Goal: Information Seeking & Learning: Learn about a topic

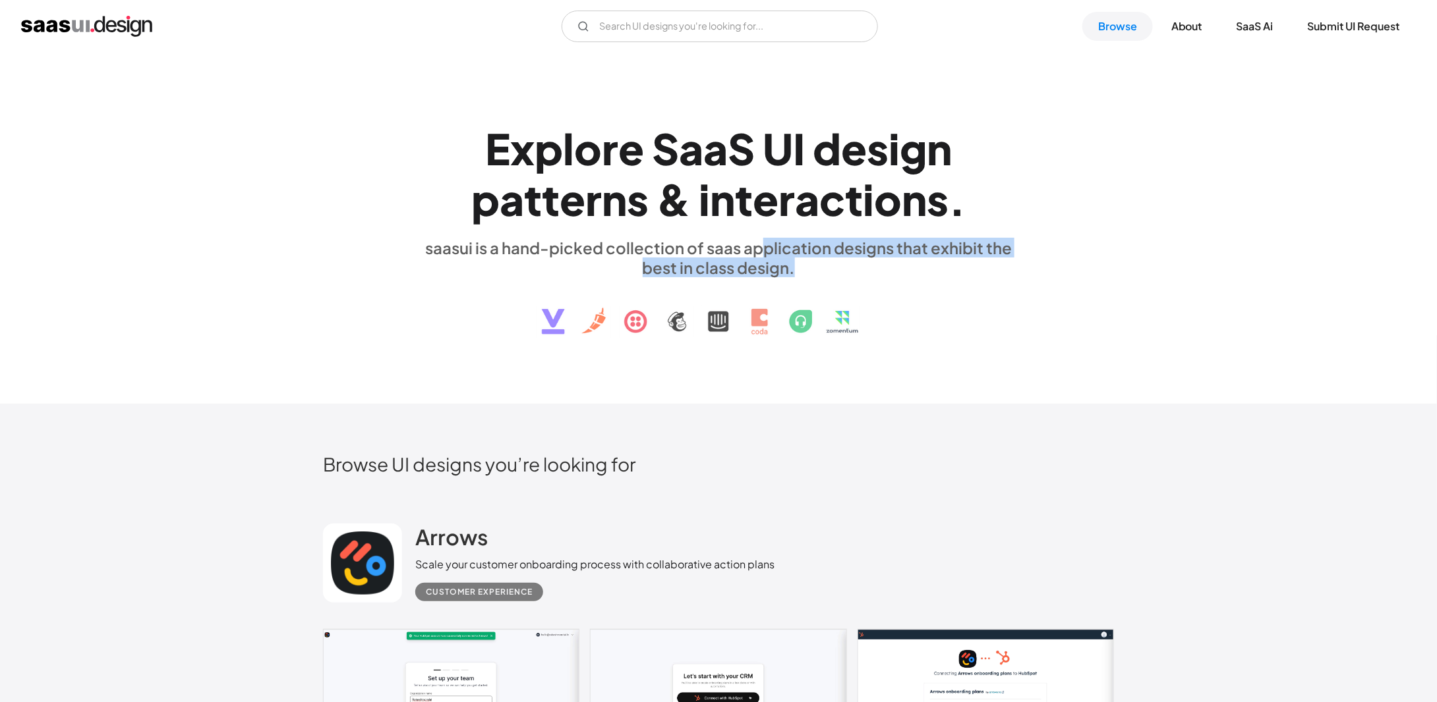
drag, startPoint x: 761, startPoint y: 242, endPoint x: 820, endPoint y: 267, distance: 64.4
click at [820, 267] on div "saasui is a hand-picked collection of saas application designs that exhibit the…" at bounding box center [718, 258] width 606 height 40
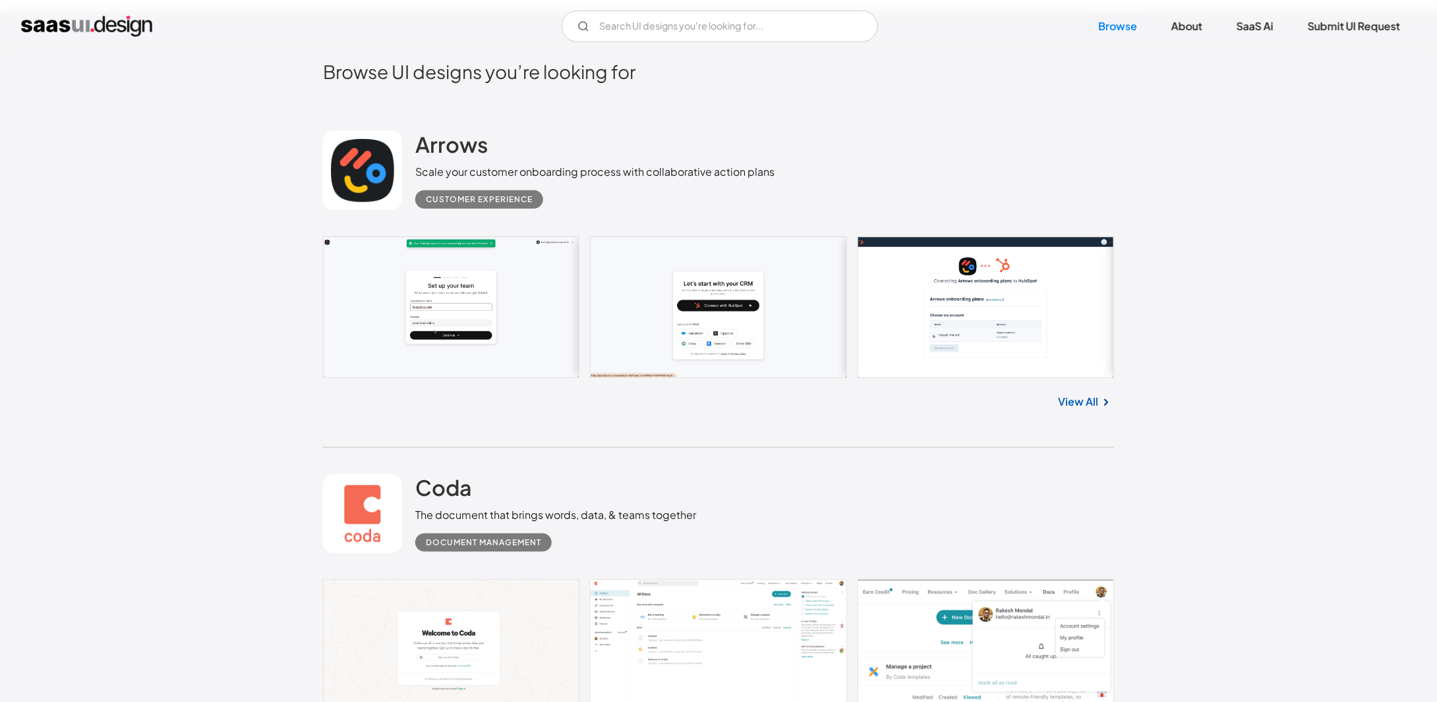
scroll to position [527, 0]
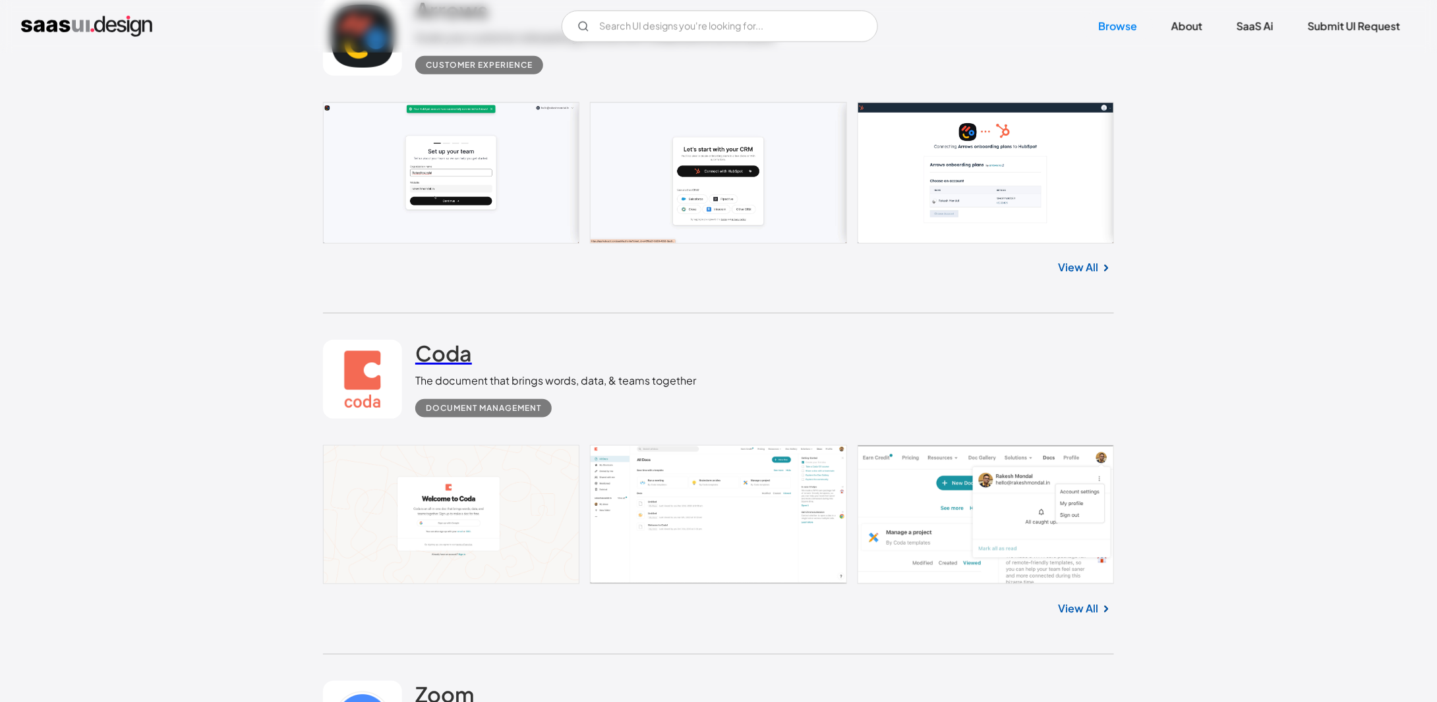
click at [436, 349] on h2 "Coda" at bounding box center [443, 353] width 57 height 26
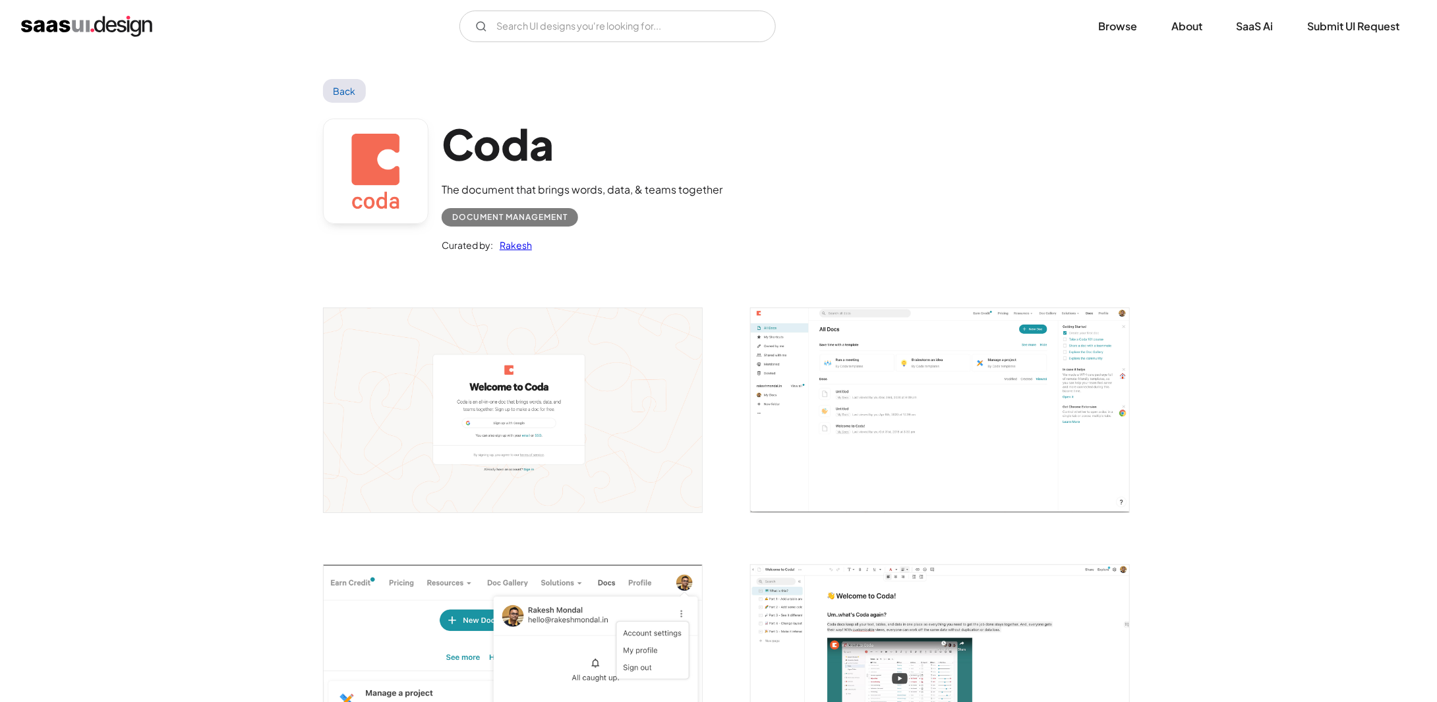
click at [877, 375] on img "open lightbox" at bounding box center [940, 410] width 378 height 204
click at [1247, 27] on link "SaaS Ai" at bounding box center [1254, 26] width 69 height 29
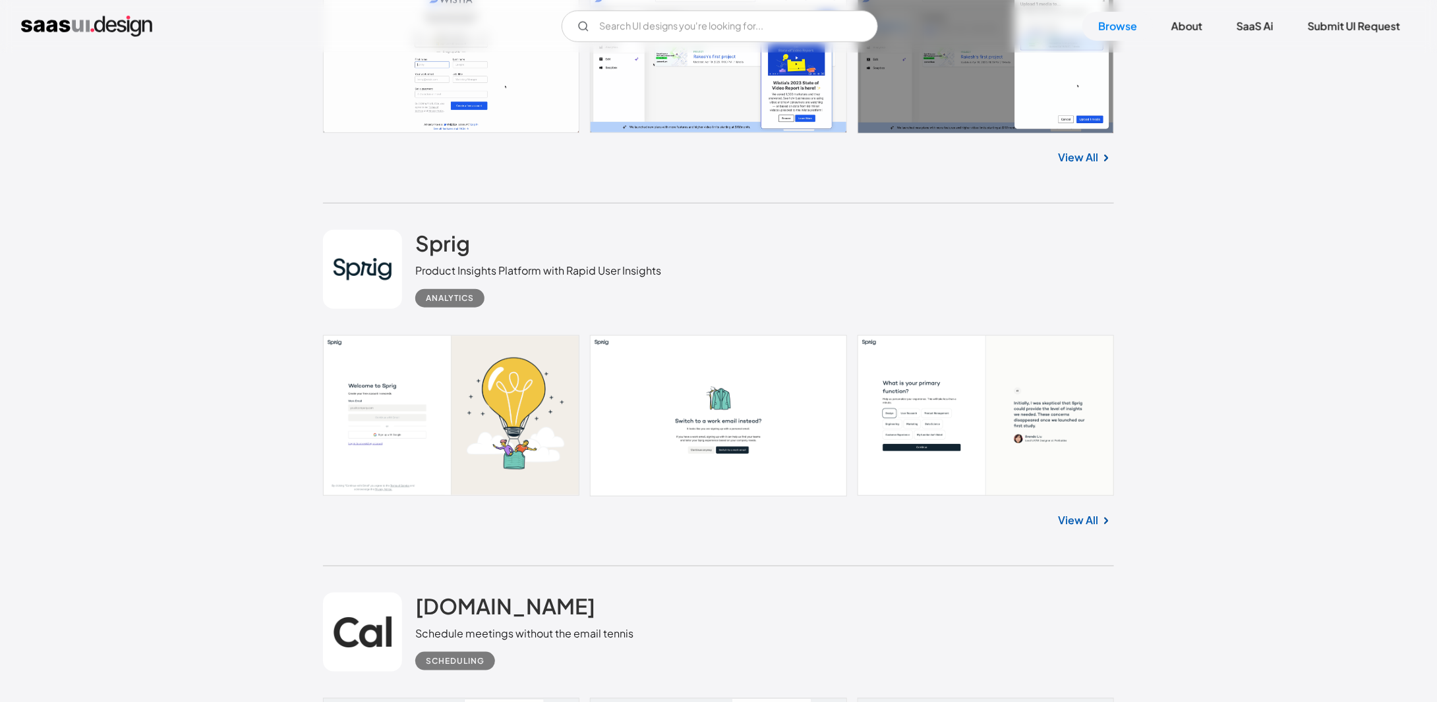
scroll to position [3163, 0]
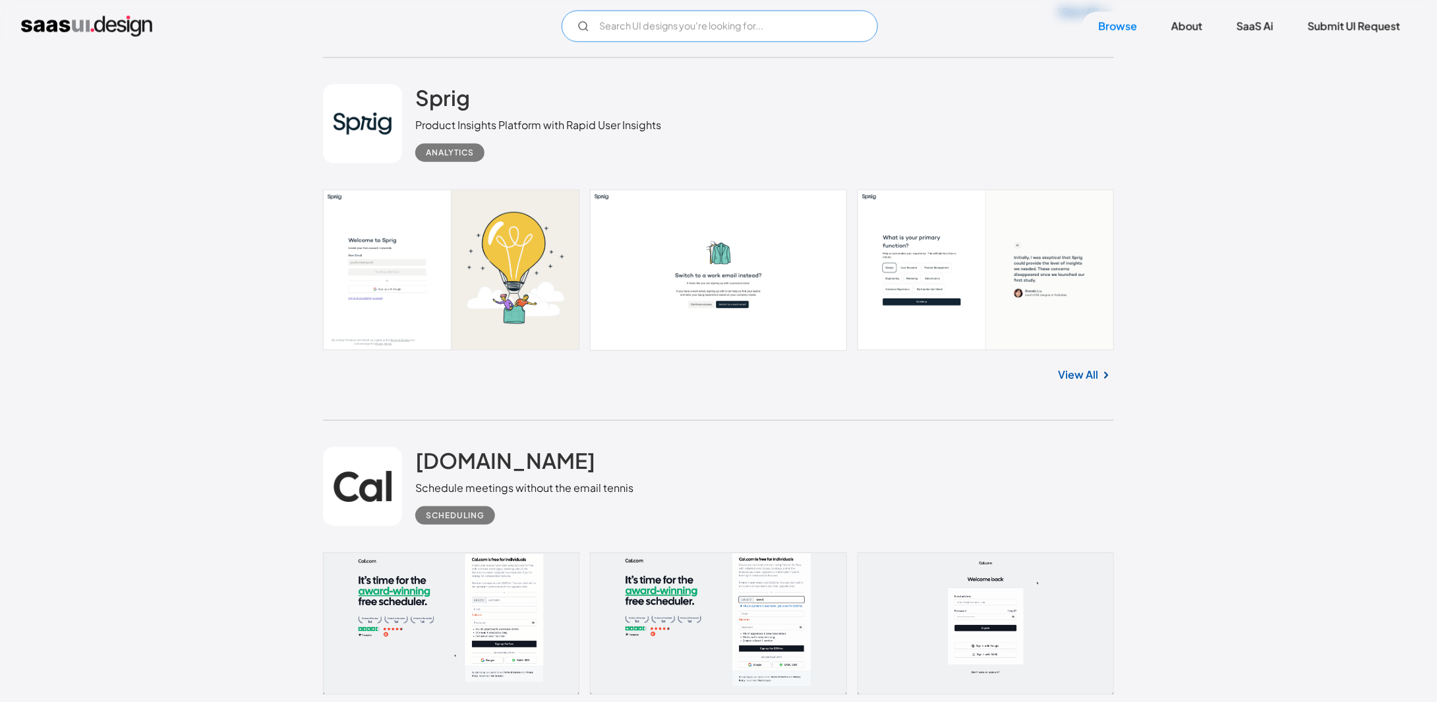
click at [775, 20] on input "Email Form" at bounding box center [719, 27] width 316 height 32
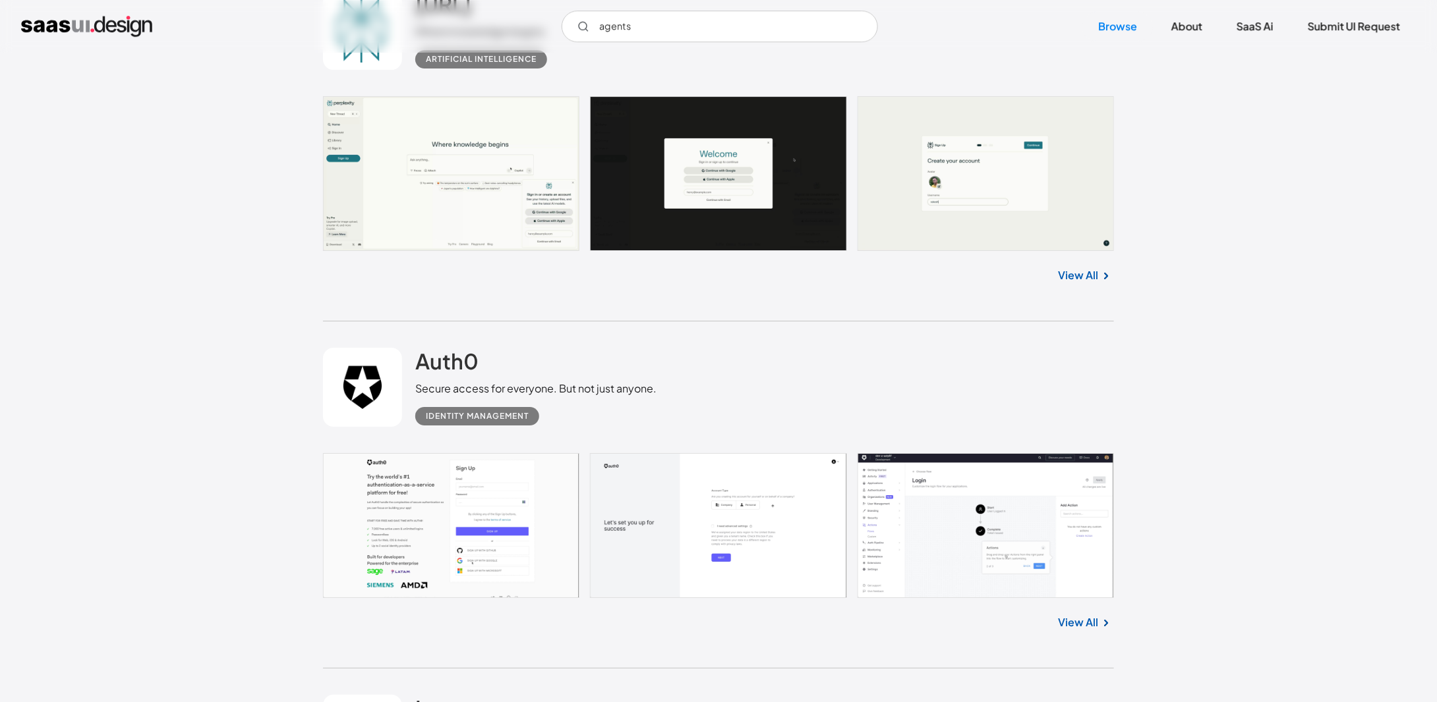
scroll to position [4745, 0]
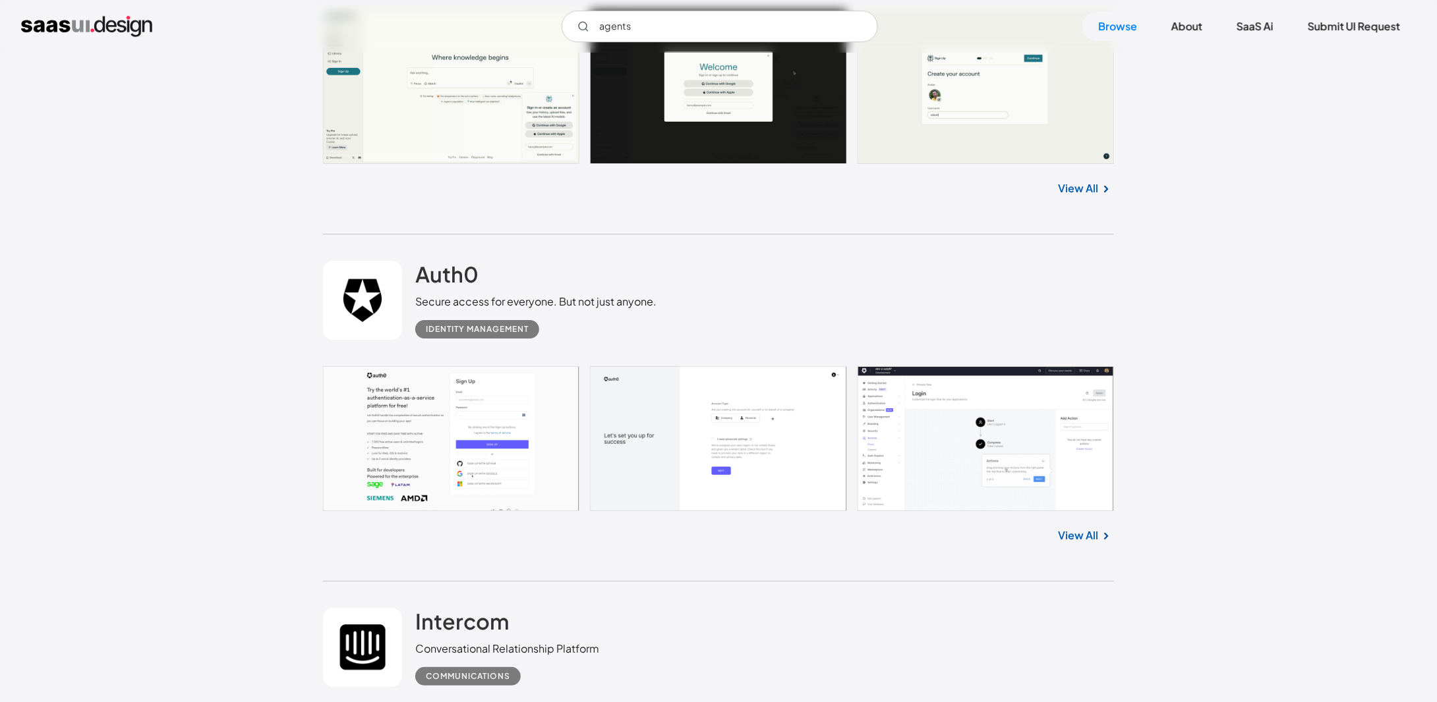
click at [942, 426] on link at bounding box center [718, 438] width 791 height 145
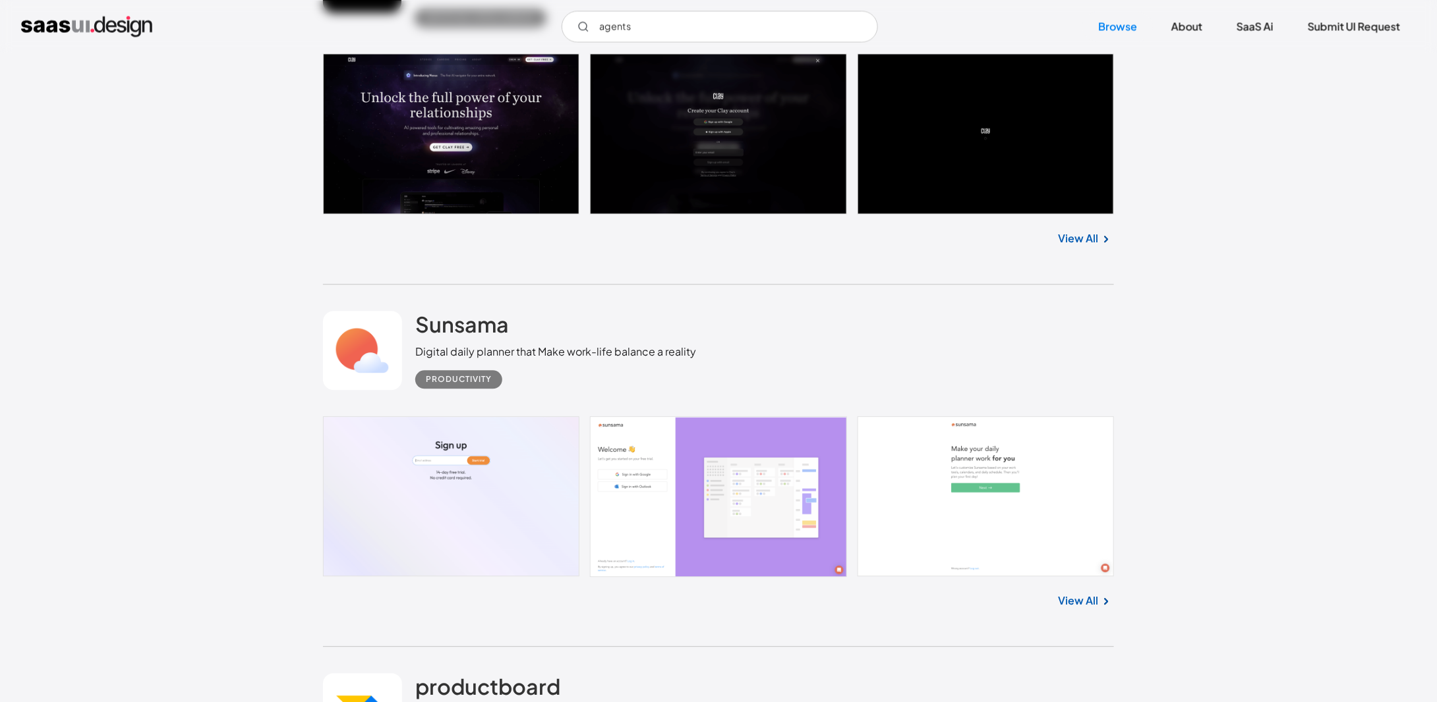
scroll to position [6788, 0]
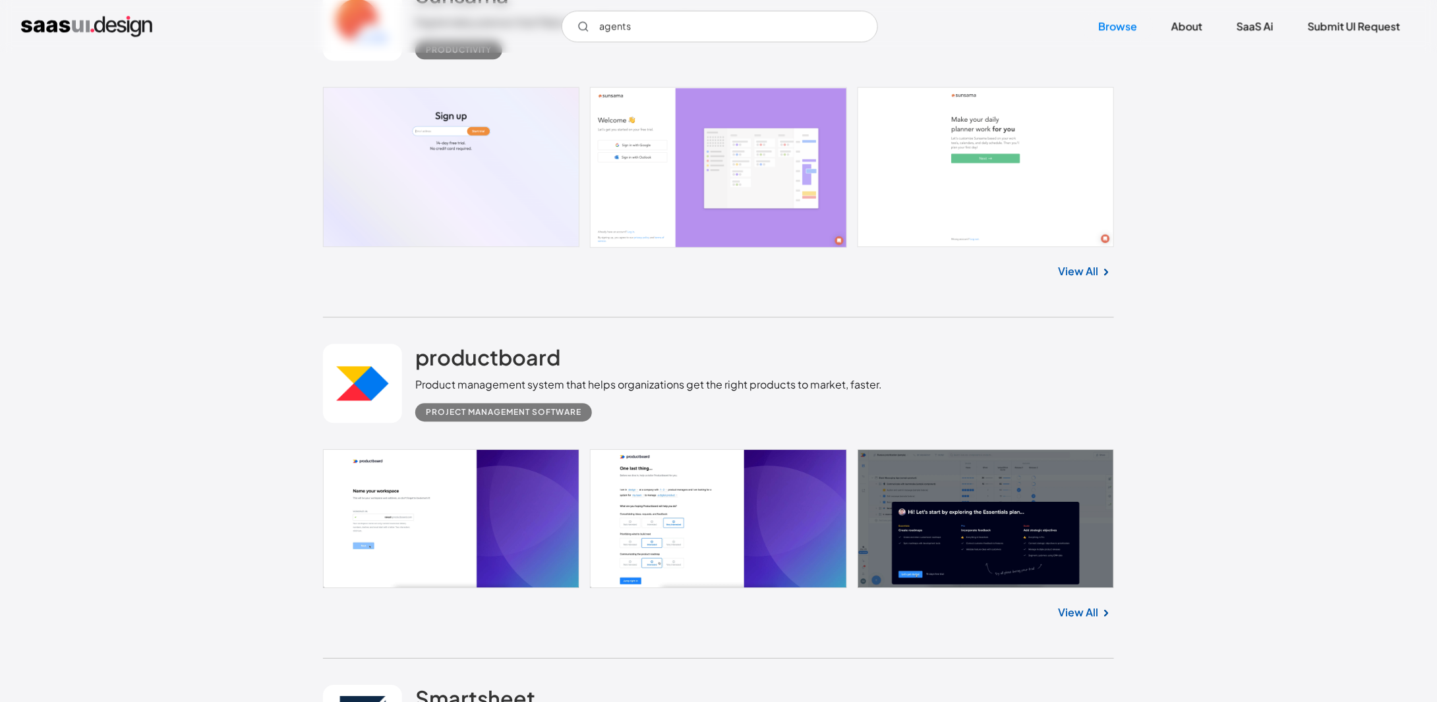
click at [921, 488] on link at bounding box center [718, 518] width 791 height 139
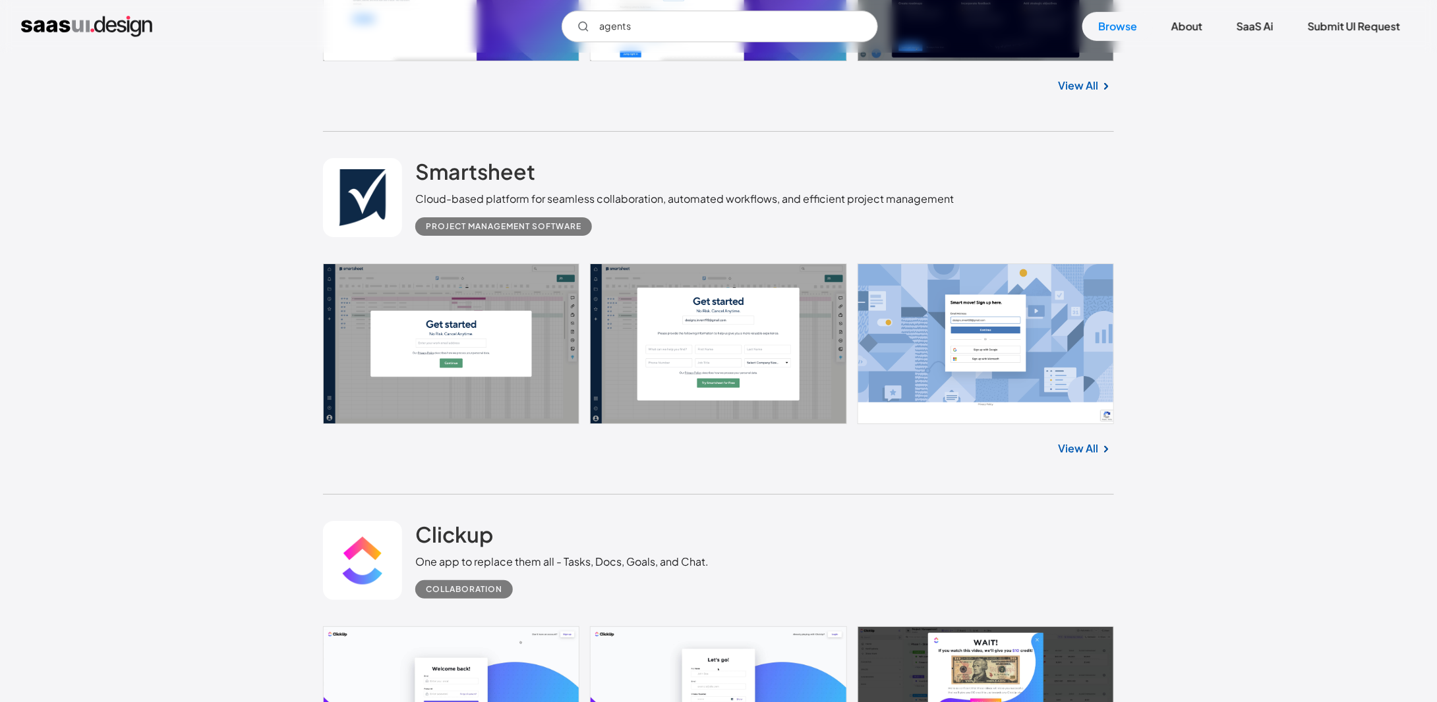
scroll to position [7578, 0]
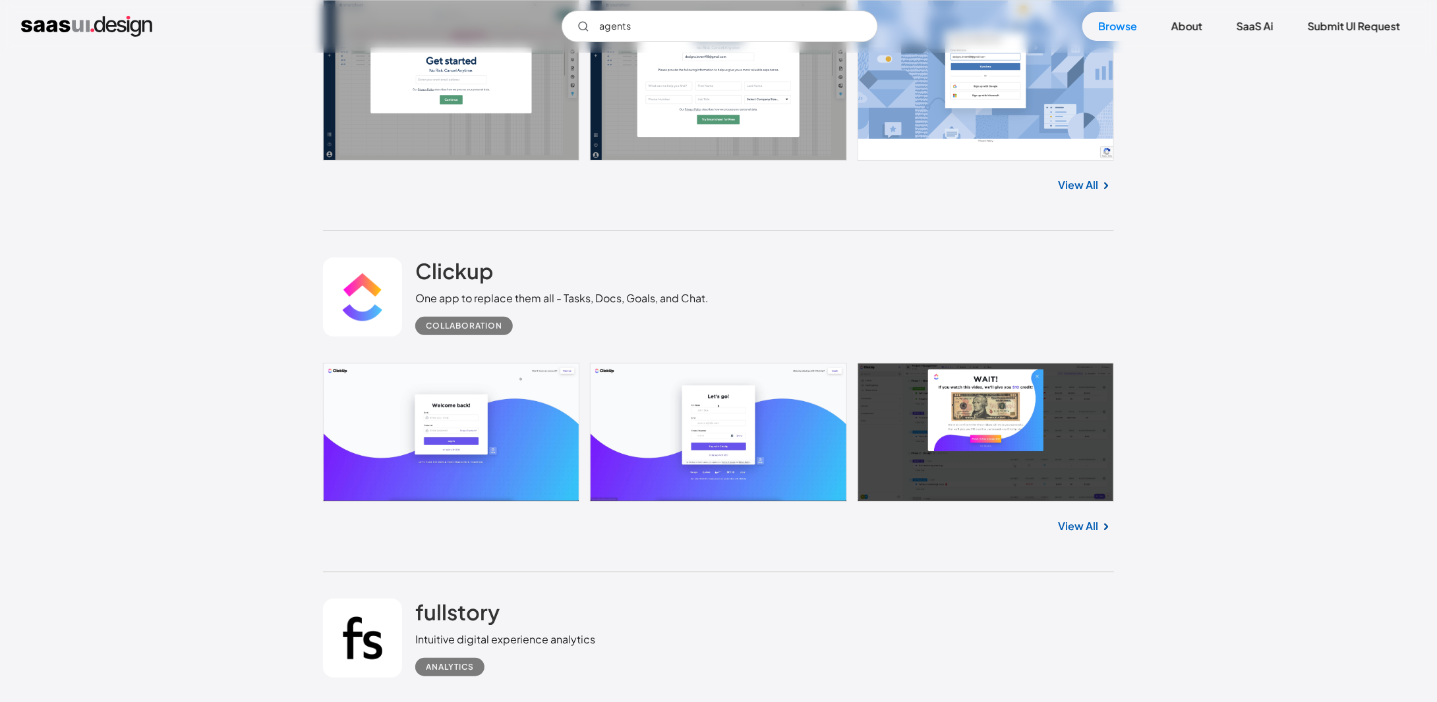
click at [1060, 519] on link "View All" at bounding box center [1078, 527] width 40 height 16
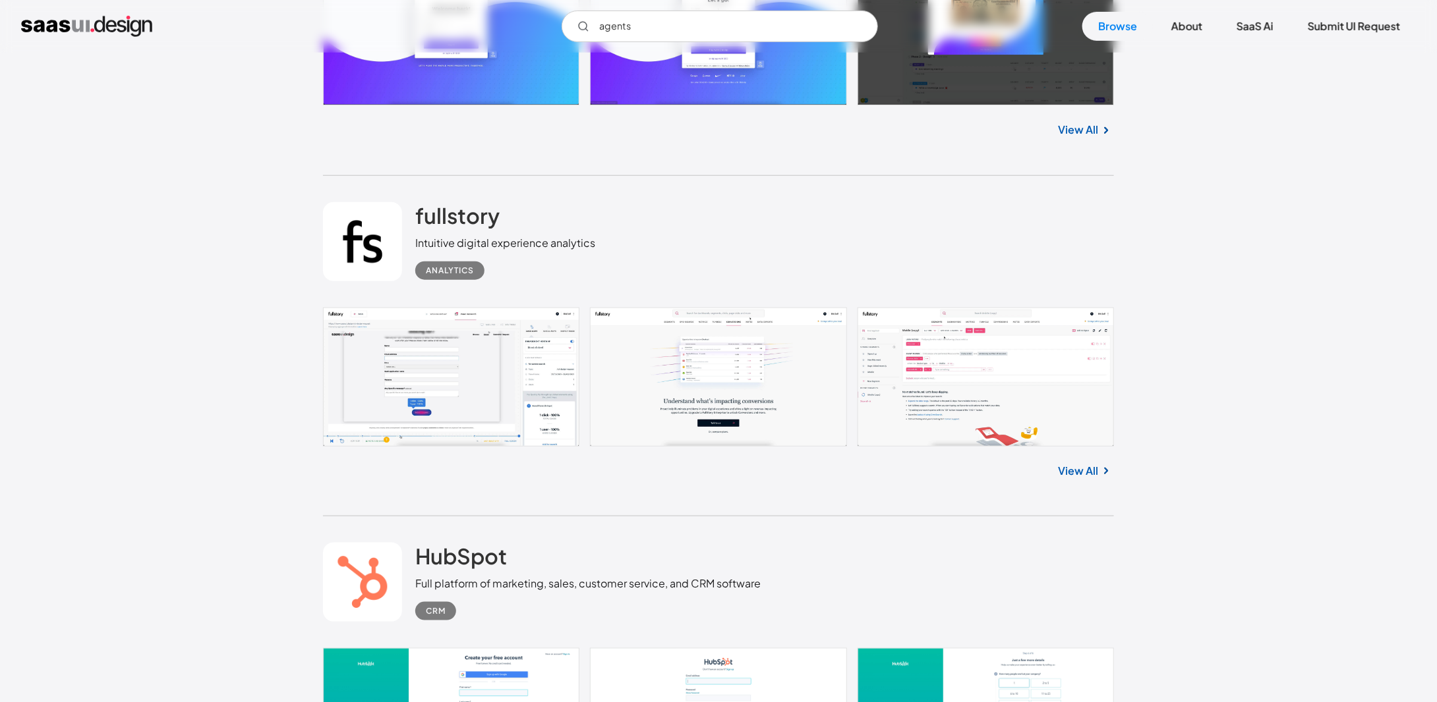
scroll to position [8040, 0]
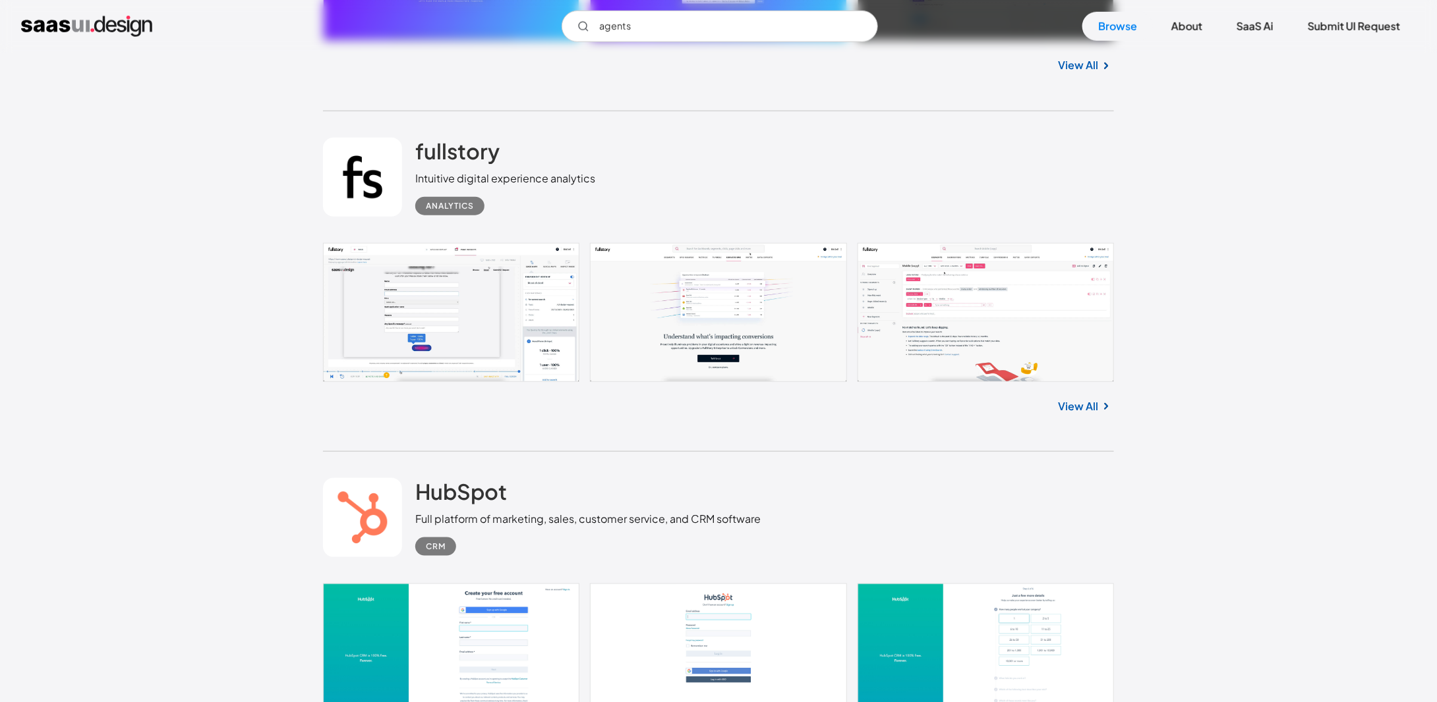
click at [1076, 399] on link "View All" at bounding box center [1078, 407] width 40 height 16
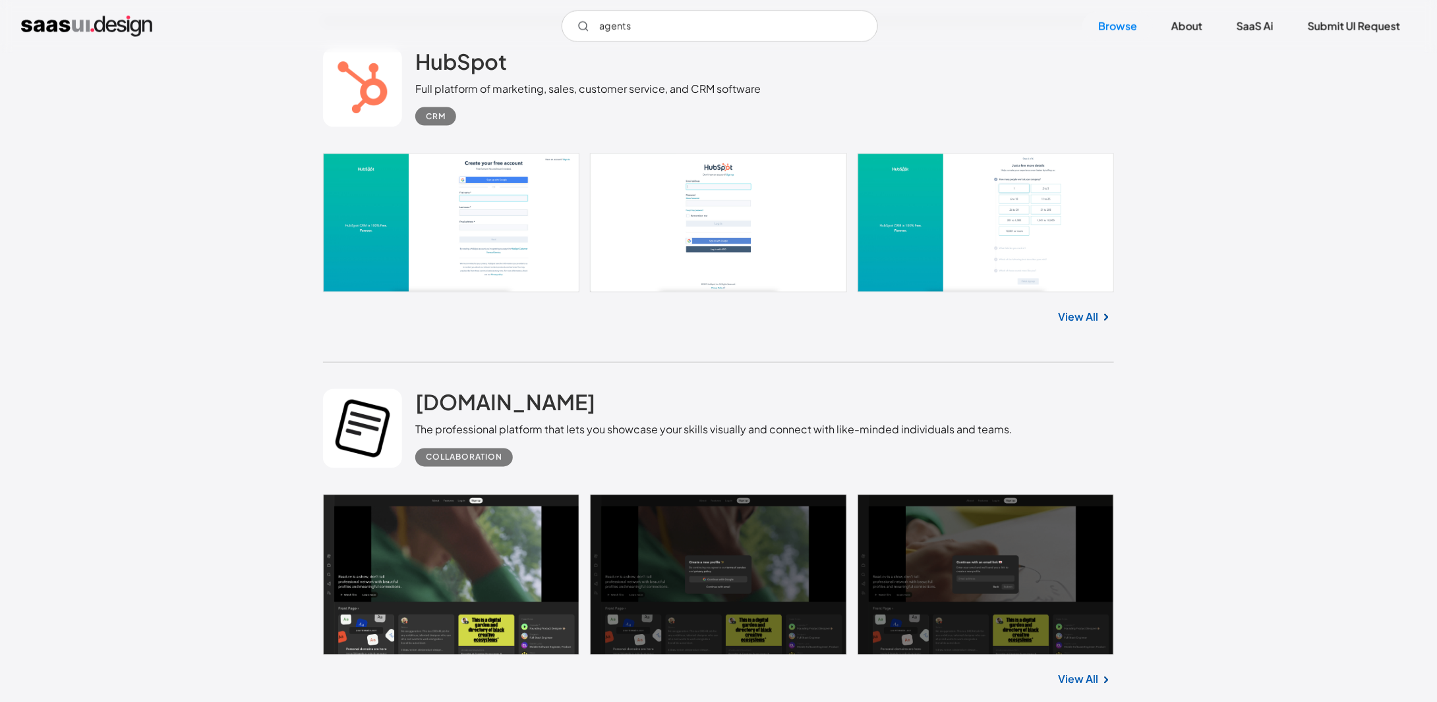
scroll to position [8369, 0]
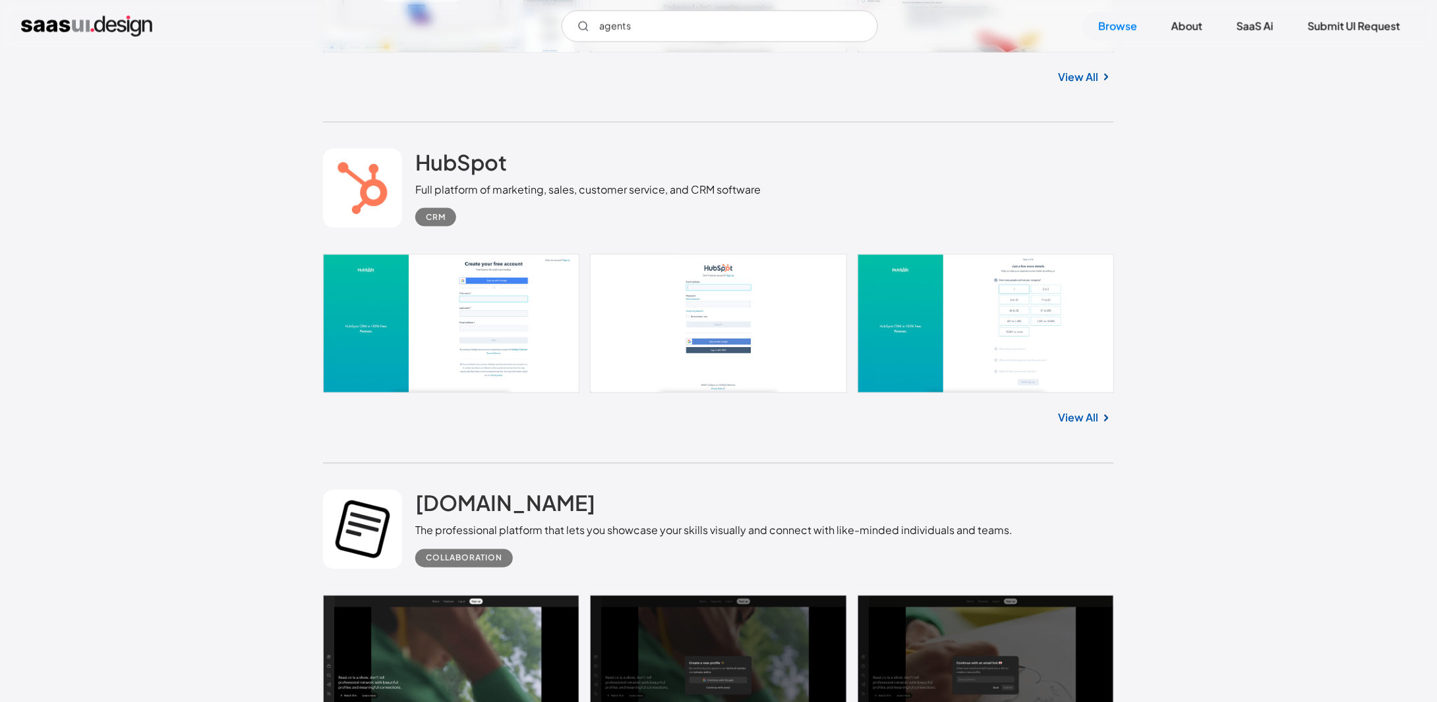
click at [886, 309] on link at bounding box center [718, 323] width 791 height 139
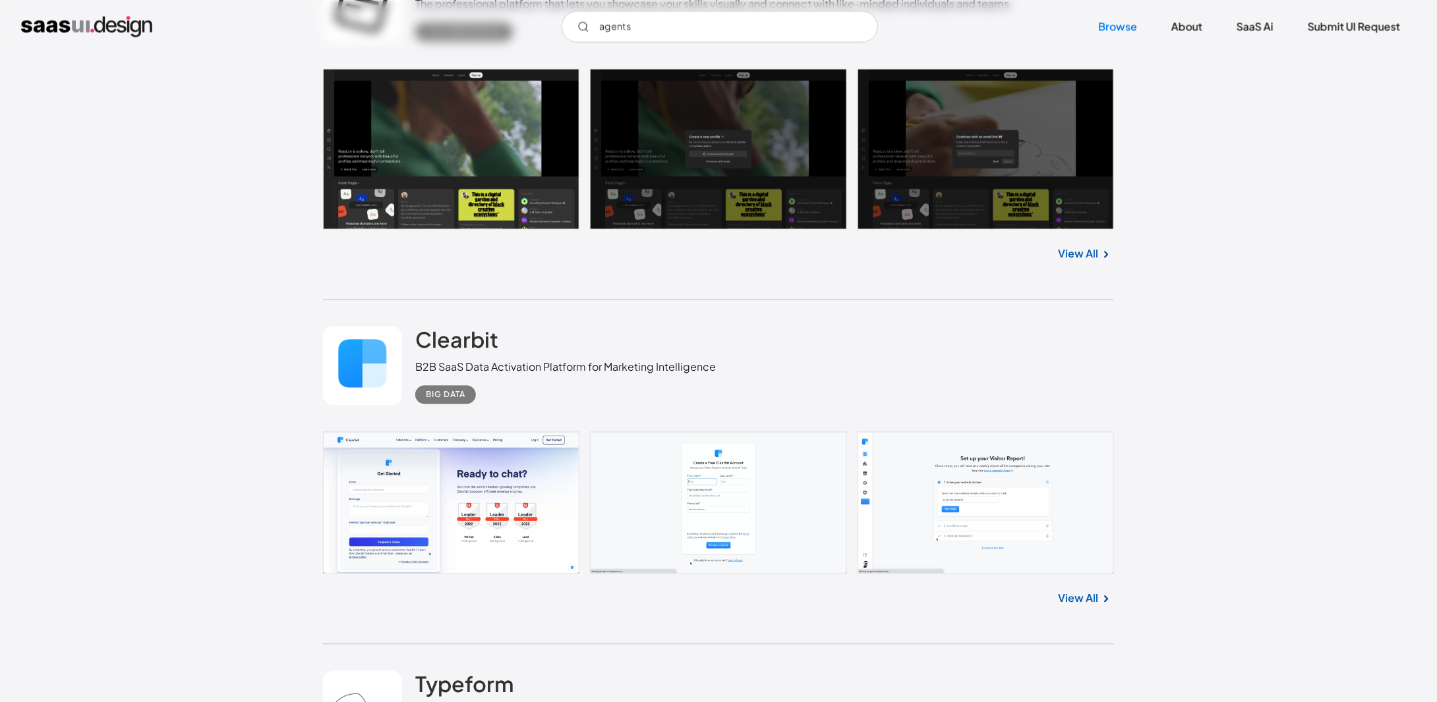
scroll to position [9094, 0]
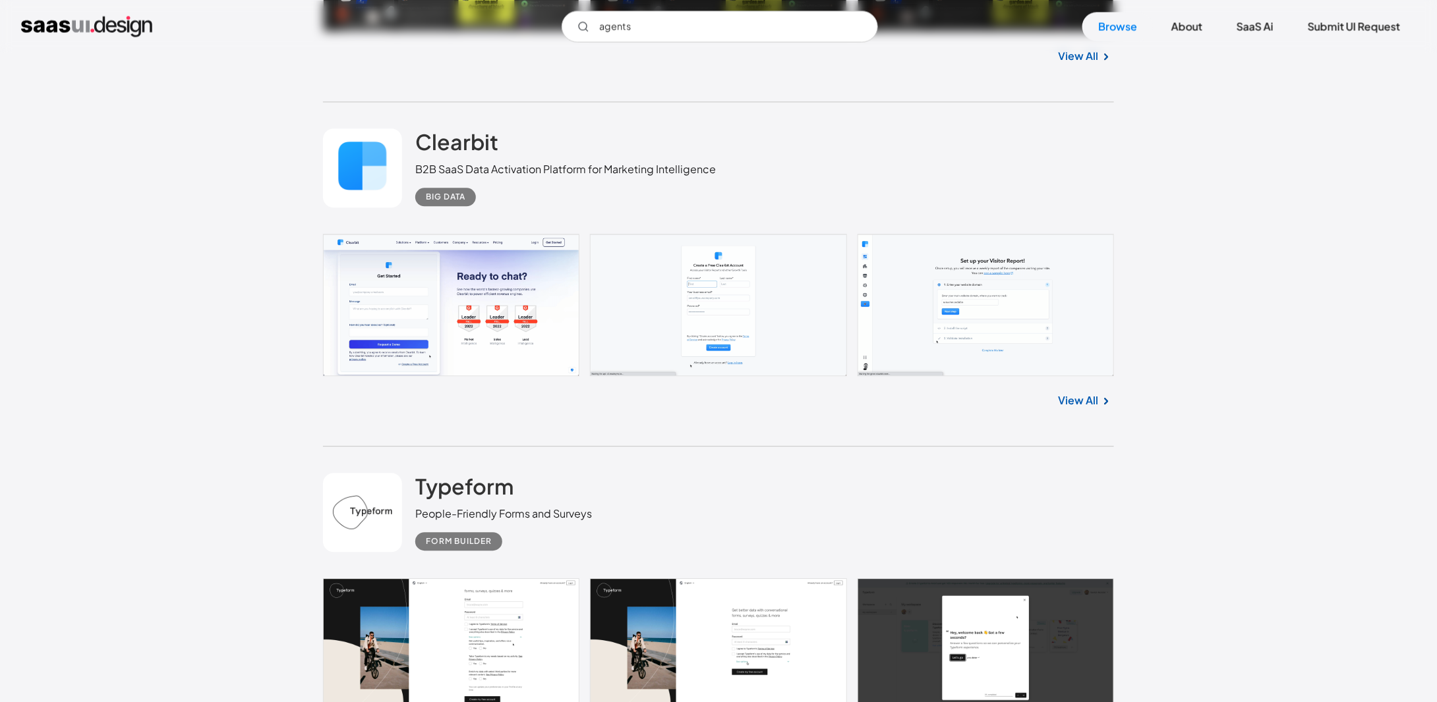
click at [934, 272] on link at bounding box center [718, 305] width 791 height 142
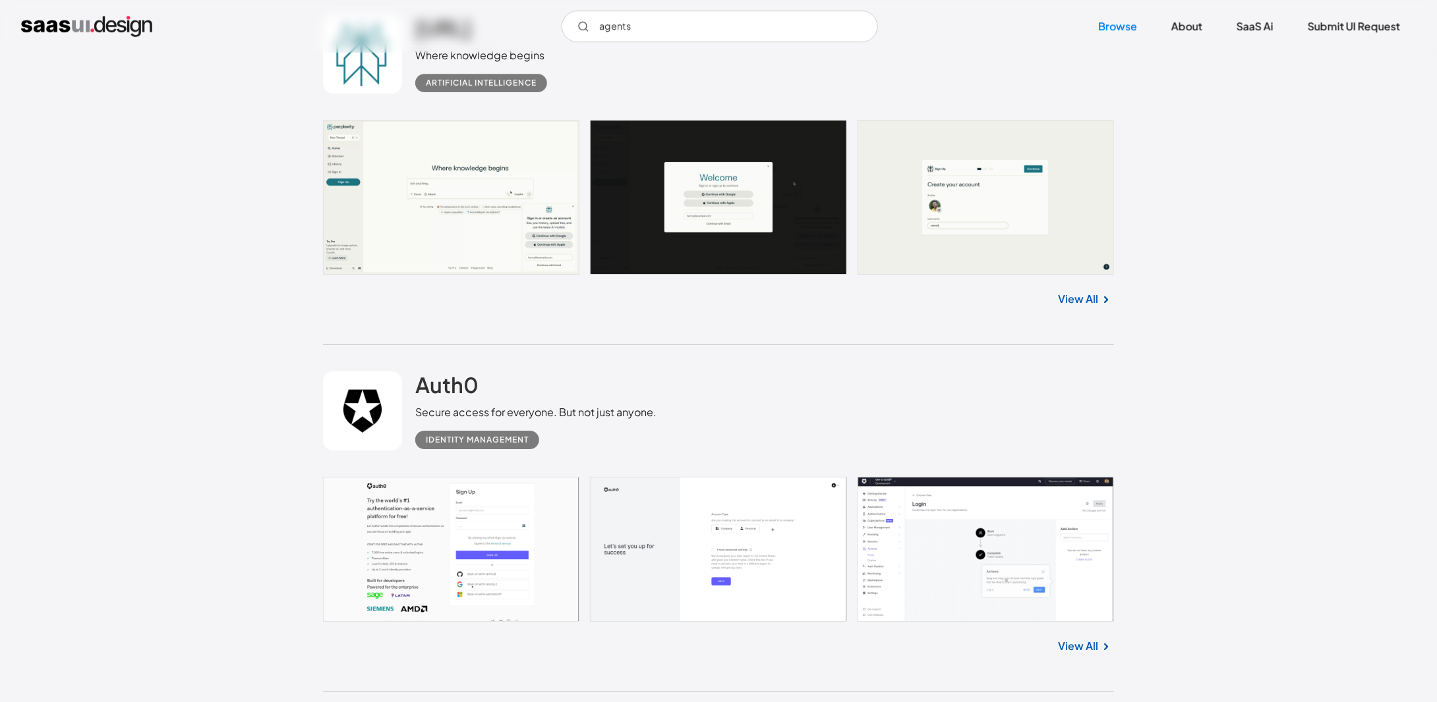
scroll to position [0, 0]
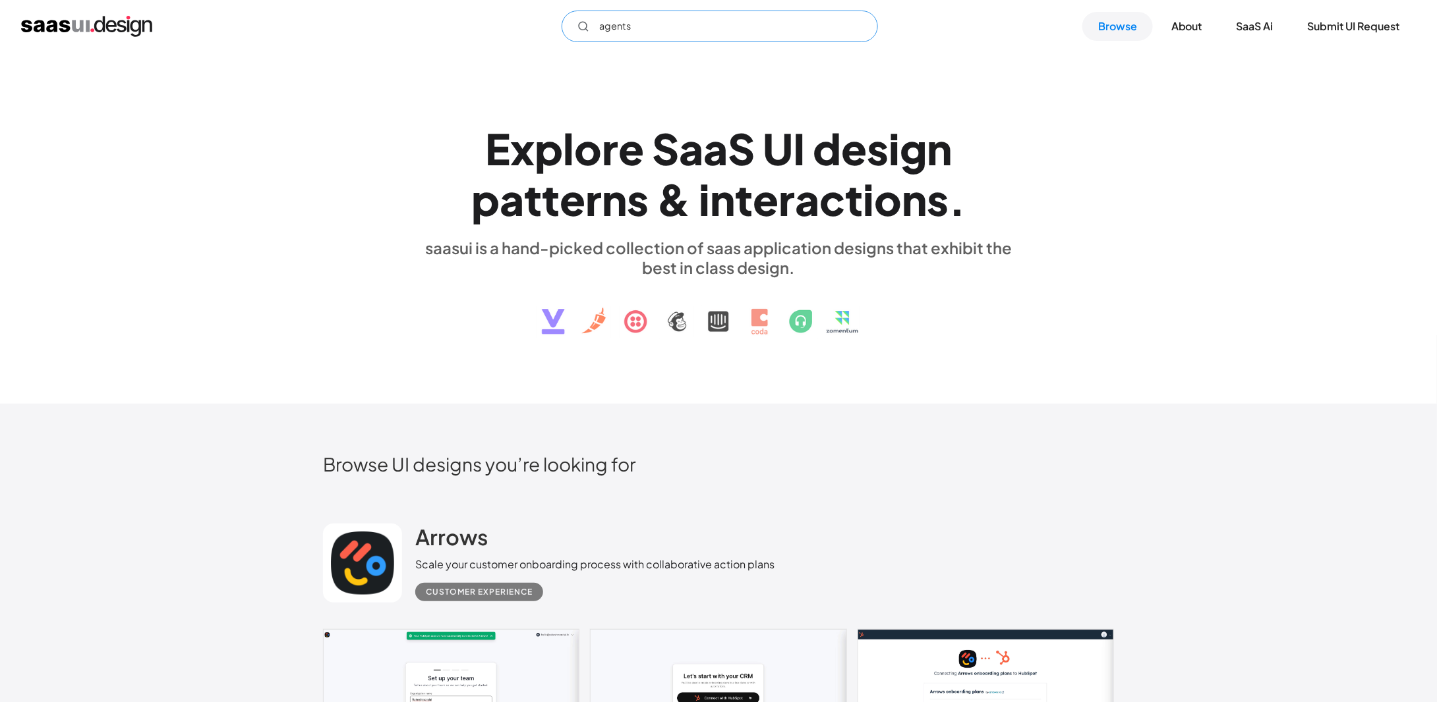
click at [700, 18] on input "agents" at bounding box center [719, 27] width 316 height 32
paste input "Moxo"
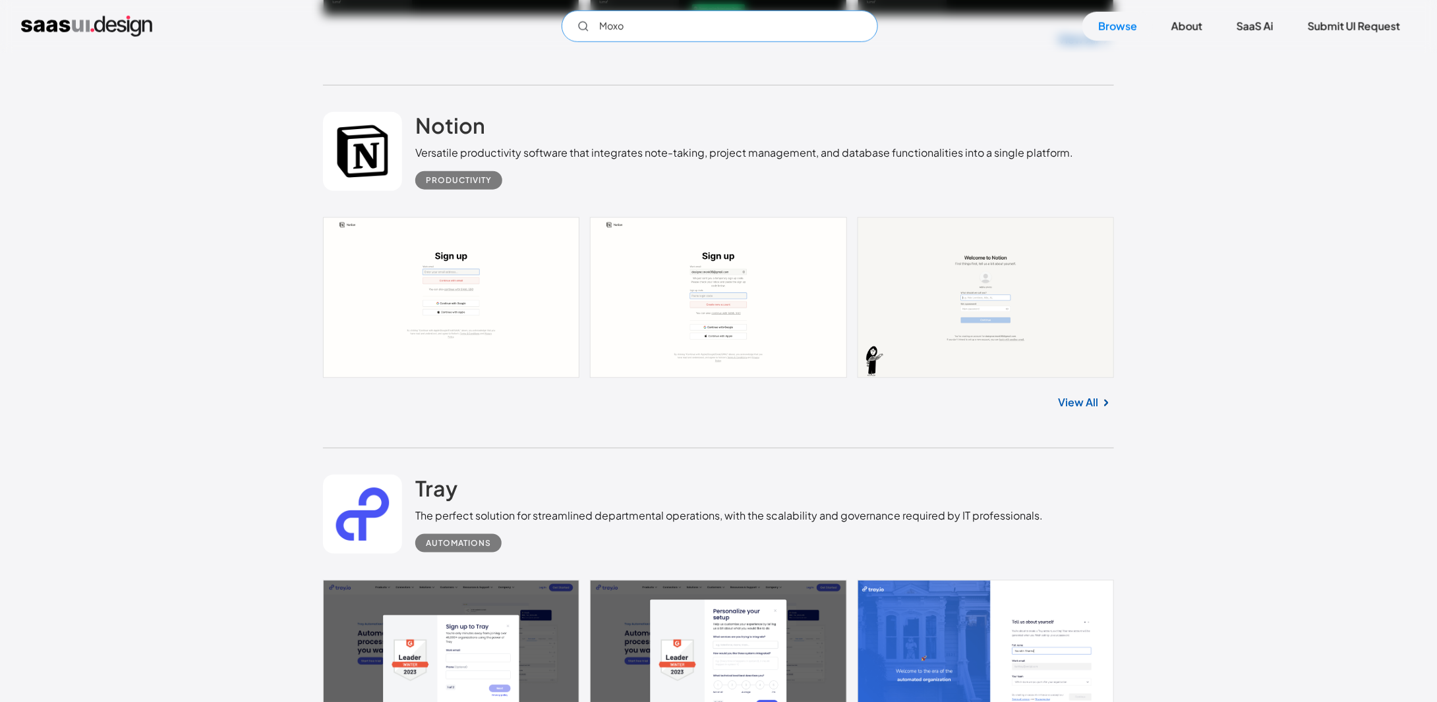
scroll to position [13443, 0]
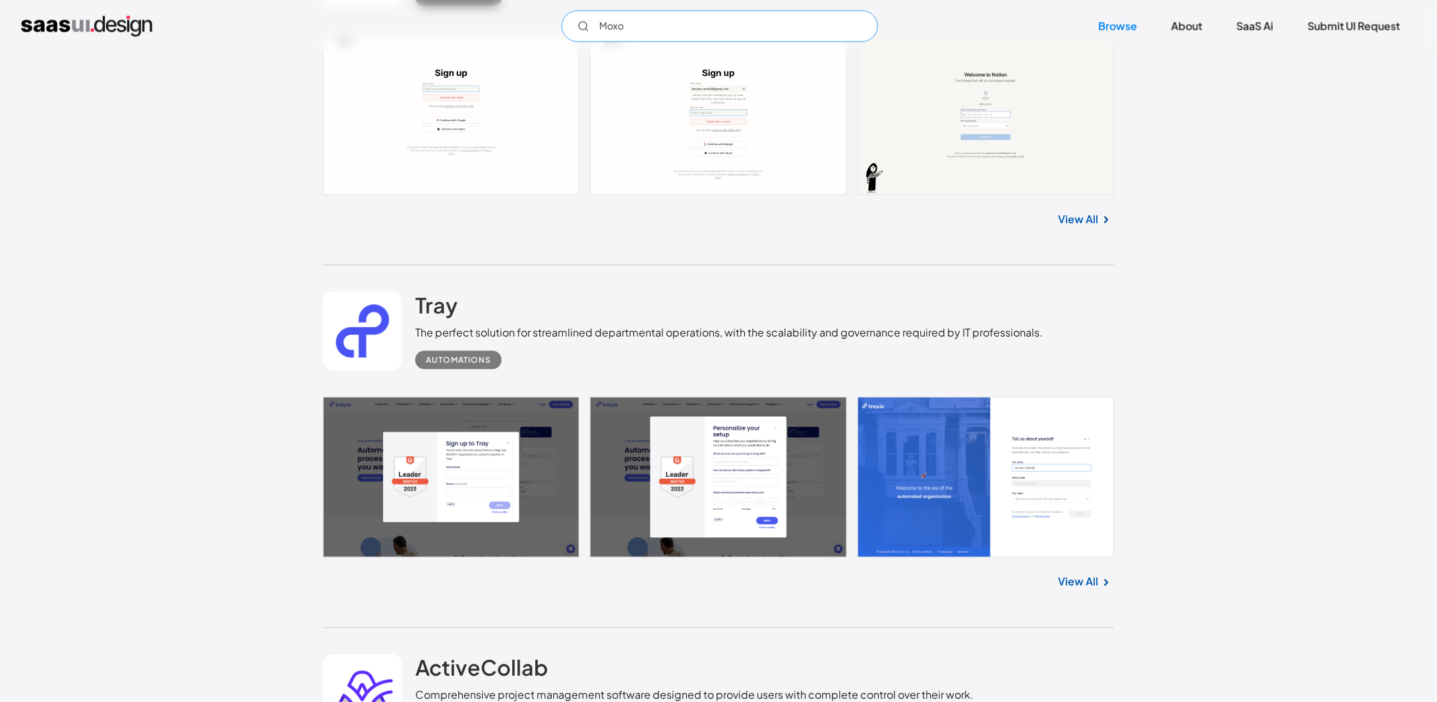
type input "Moxo"
click at [1087, 575] on link "View All" at bounding box center [1078, 583] width 40 height 16
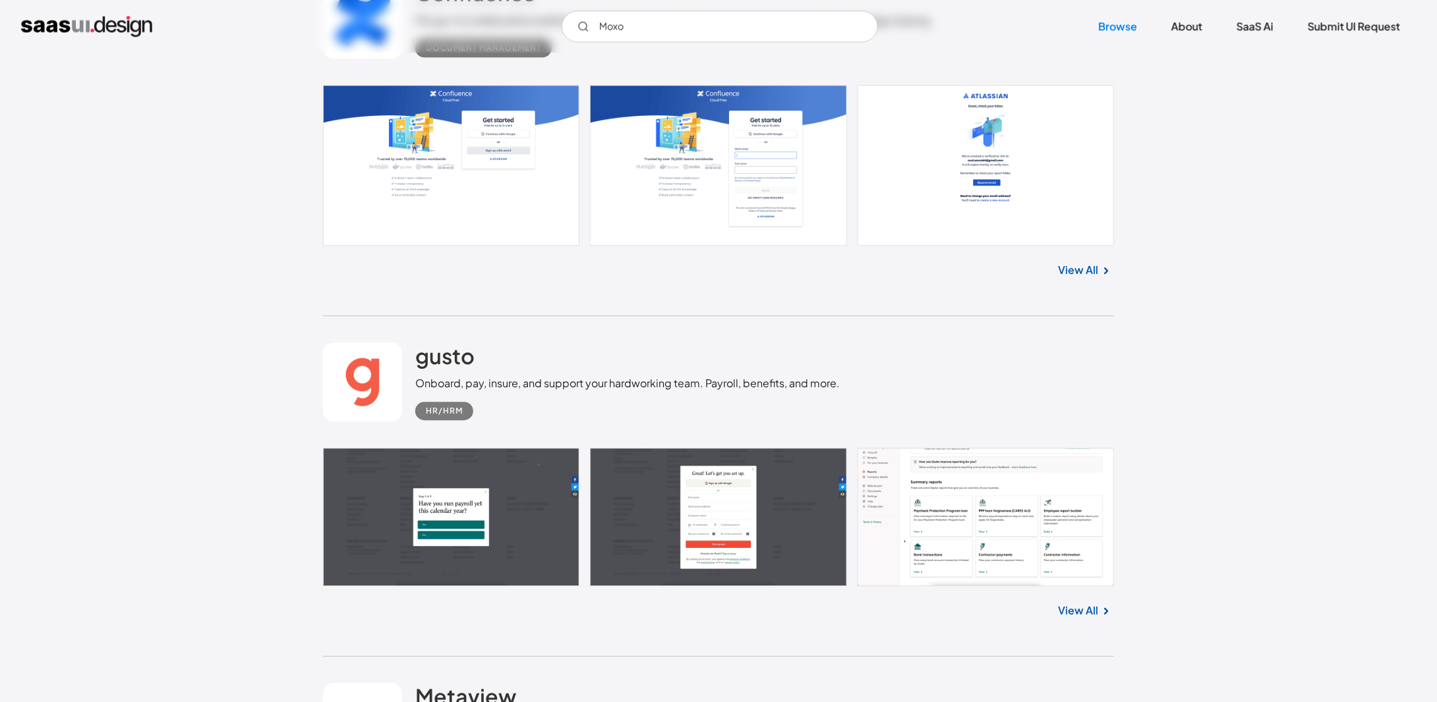
scroll to position [19374, 0]
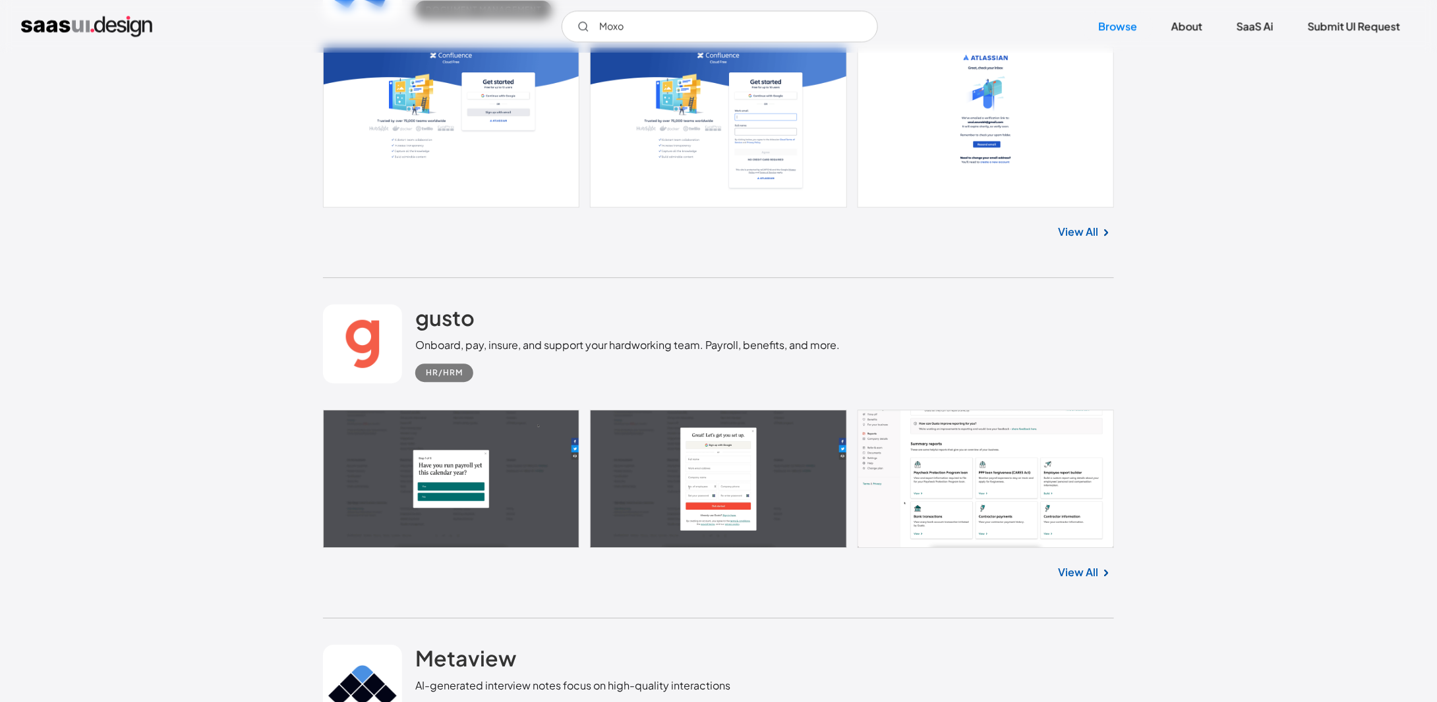
click at [1079, 565] on link "View All" at bounding box center [1078, 573] width 40 height 16
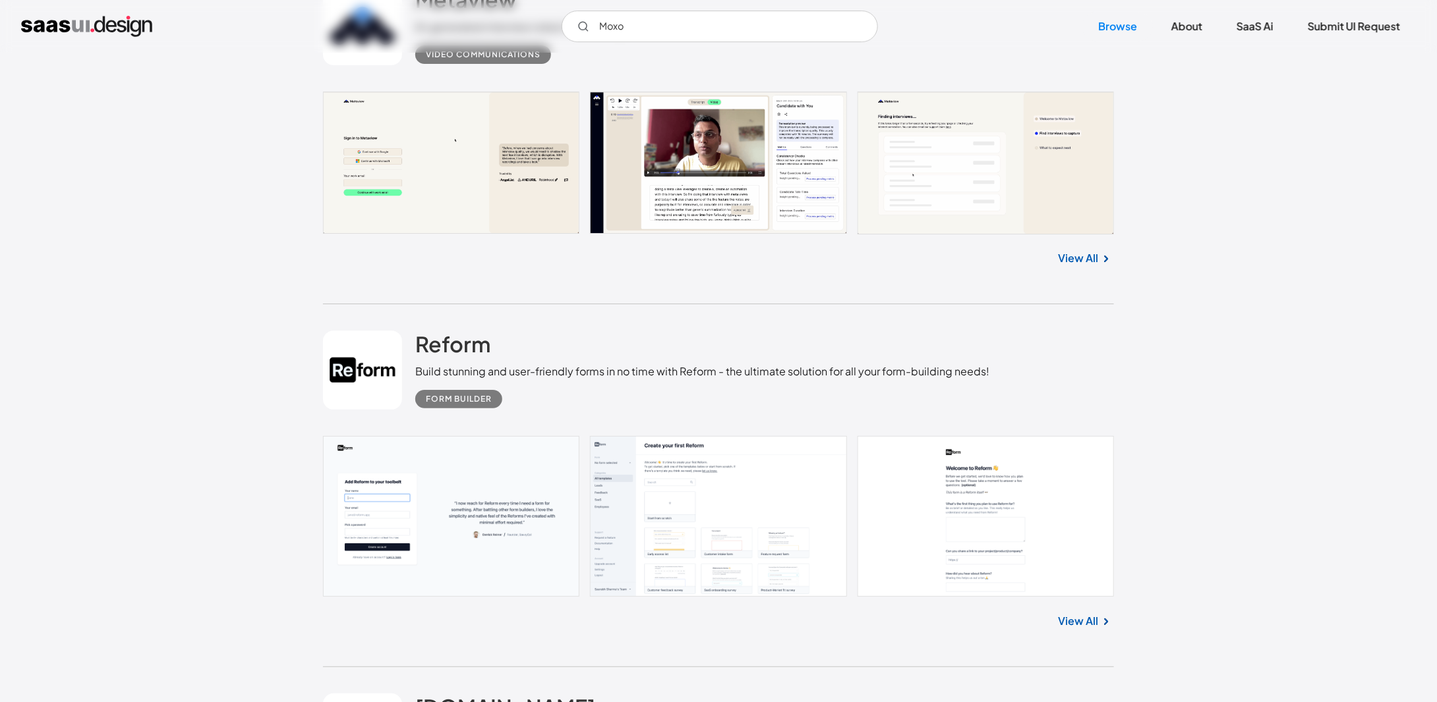
scroll to position [20428, 0]
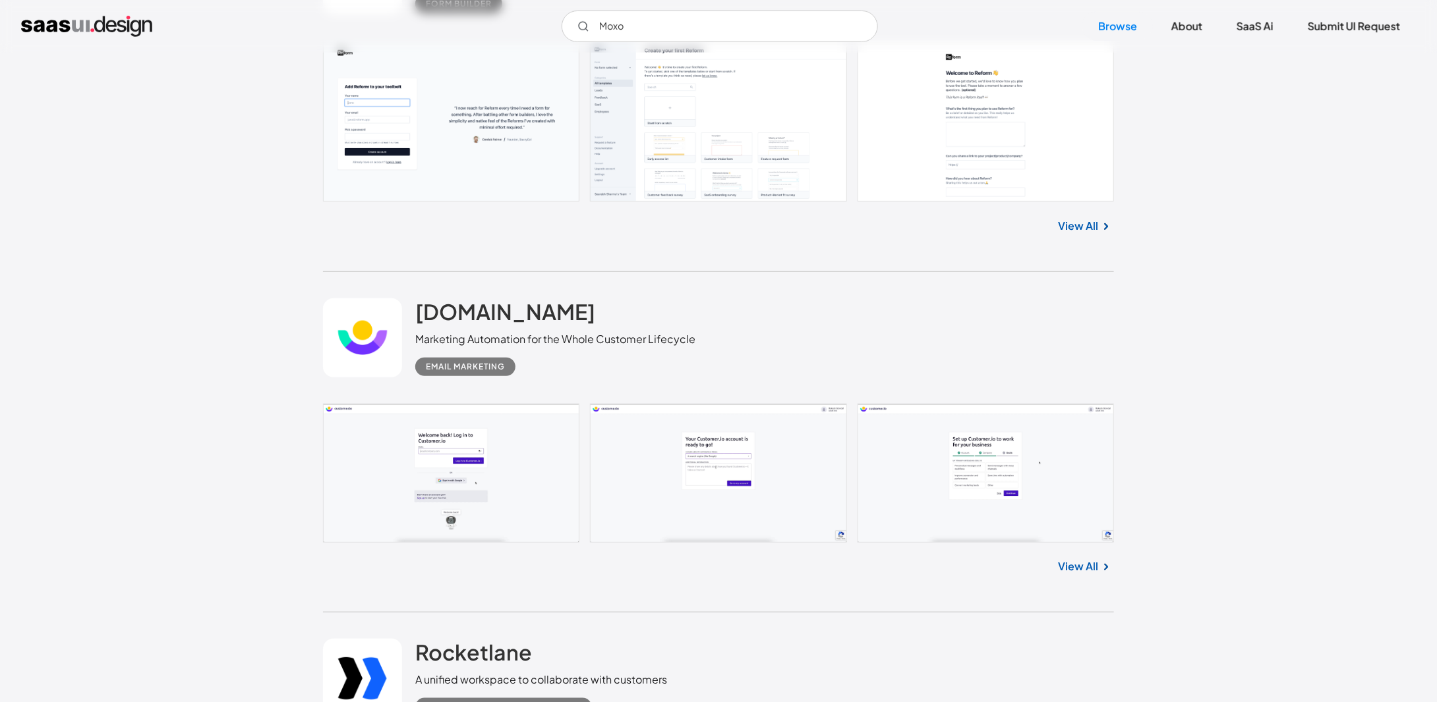
click at [1099, 559] on img at bounding box center [1106, 567] width 16 height 16
click at [1066, 559] on link "View All" at bounding box center [1078, 567] width 40 height 16
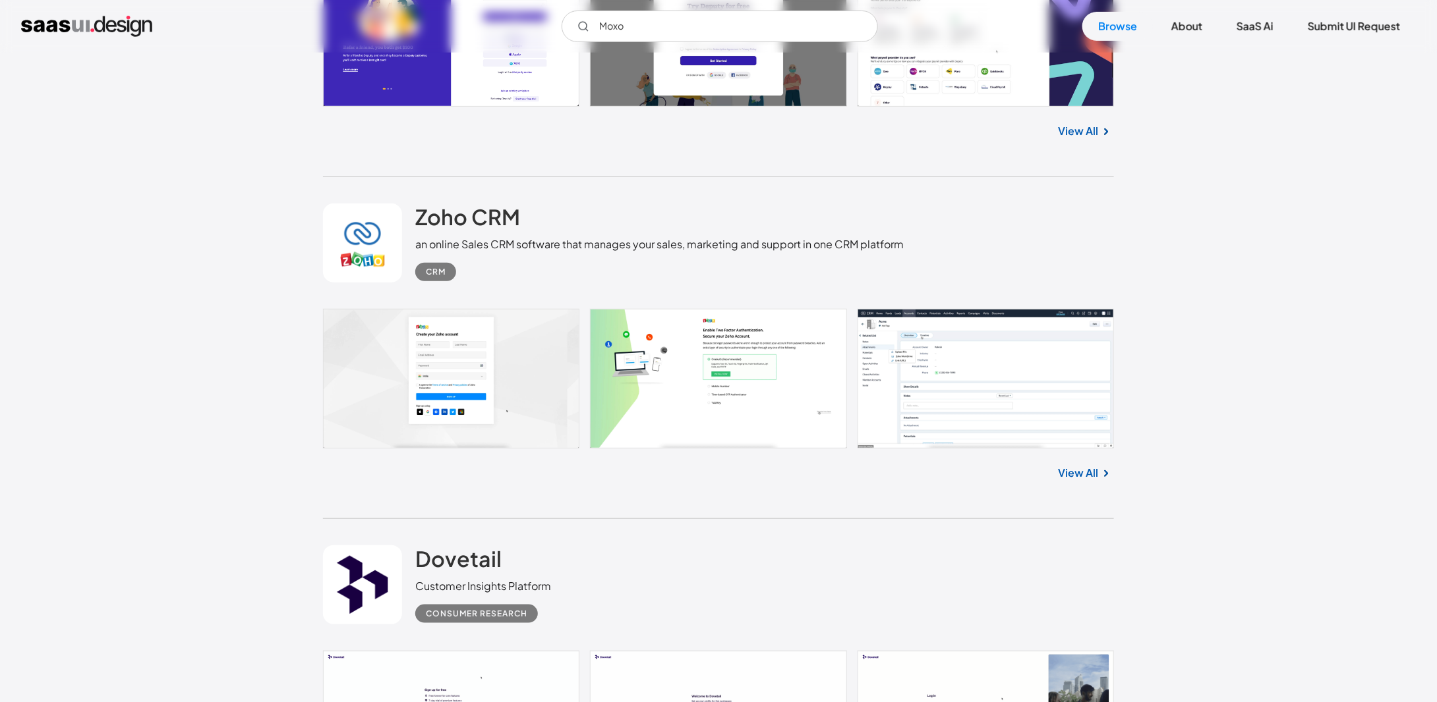
scroll to position [23130, 0]
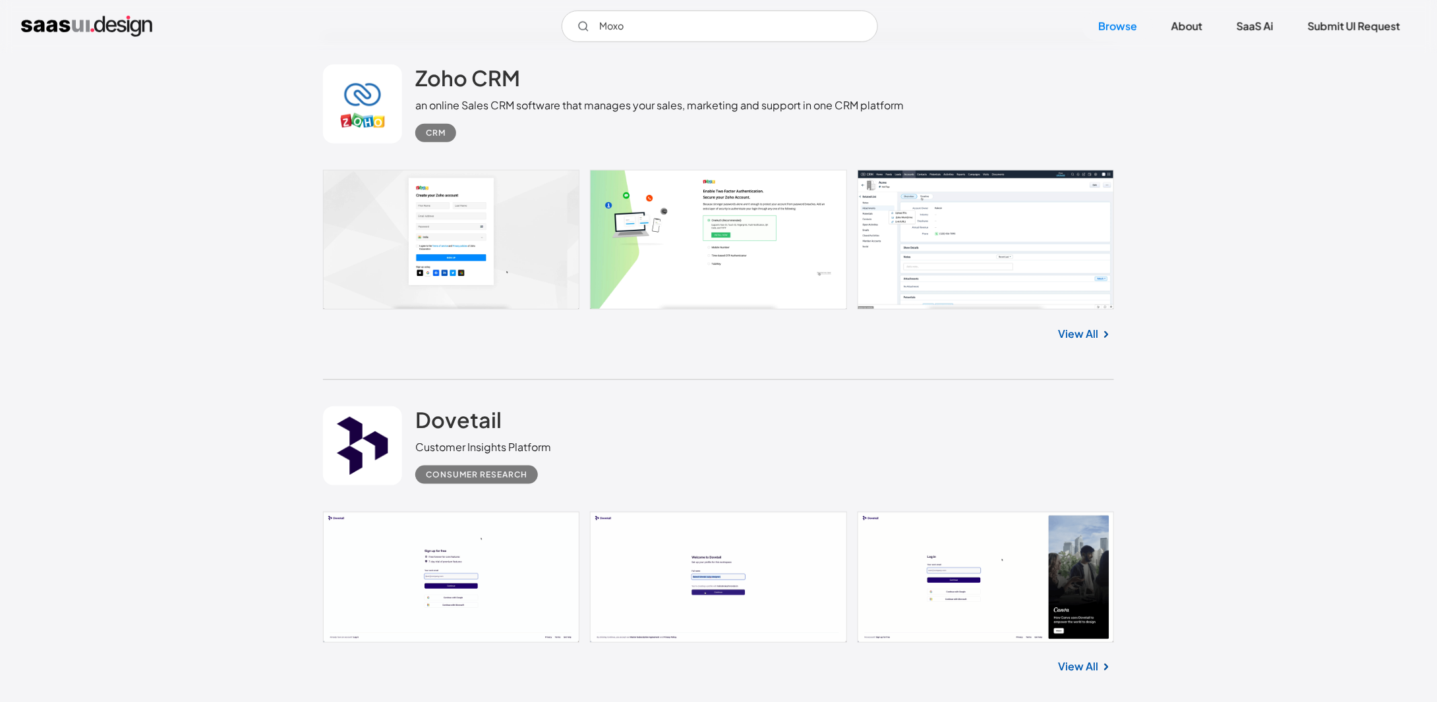
click at [1073, 326] on link "View All" at bounding box center [1078, 334] width 40 height 16
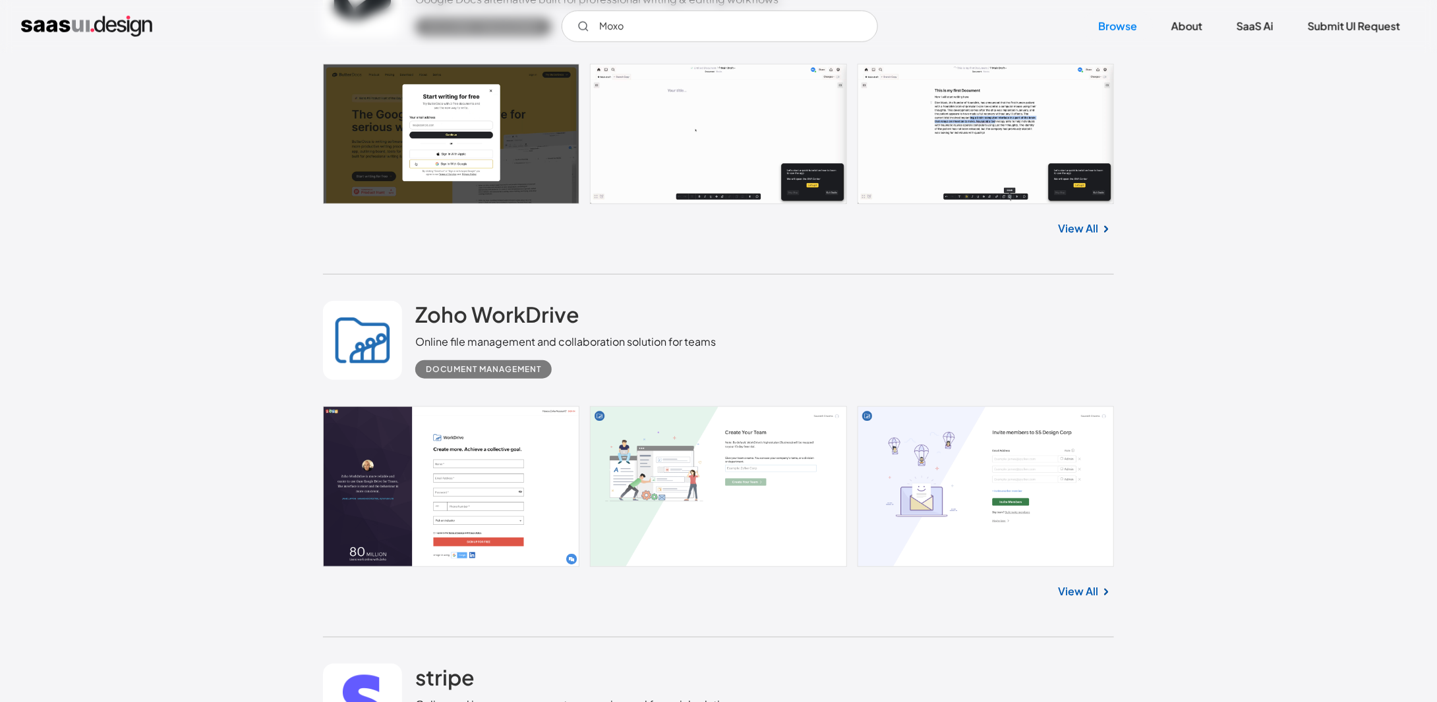
scroll to position [25700, 0]
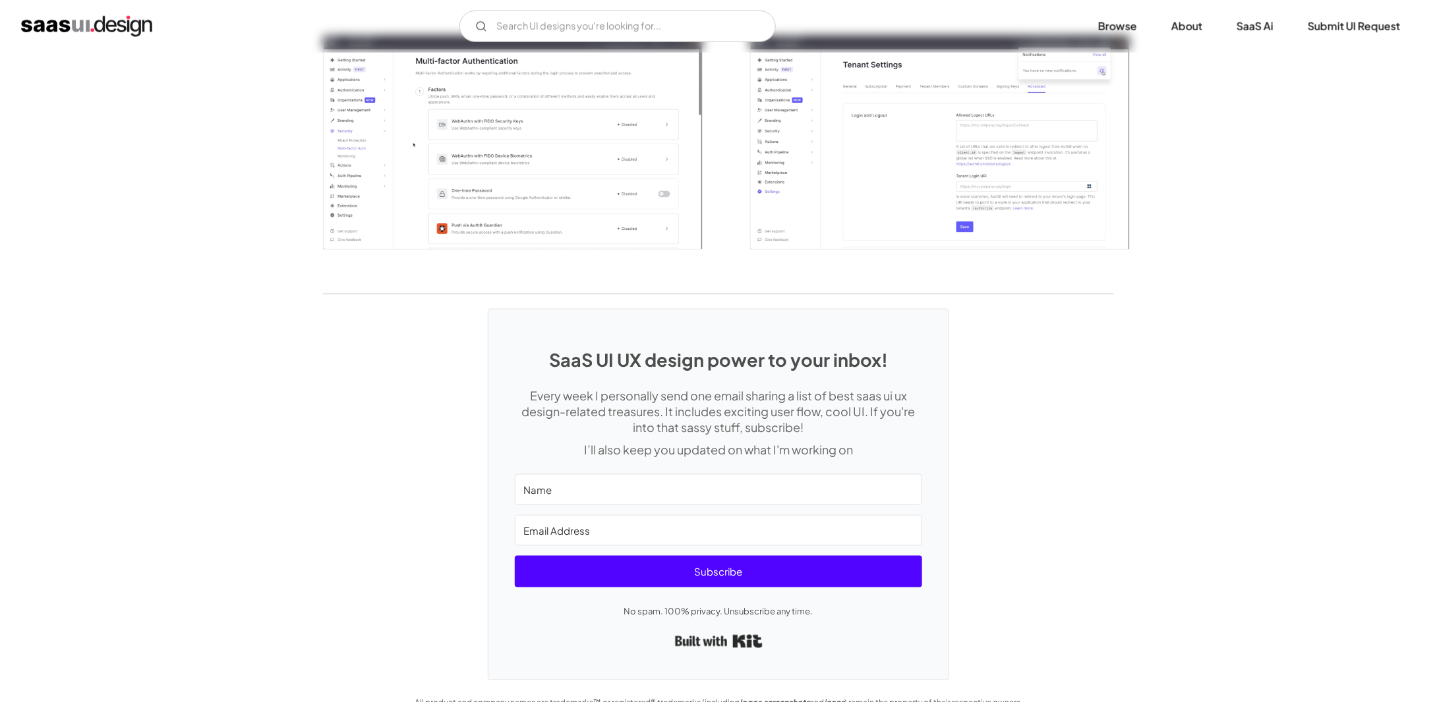
scroll to position [3211, 0]
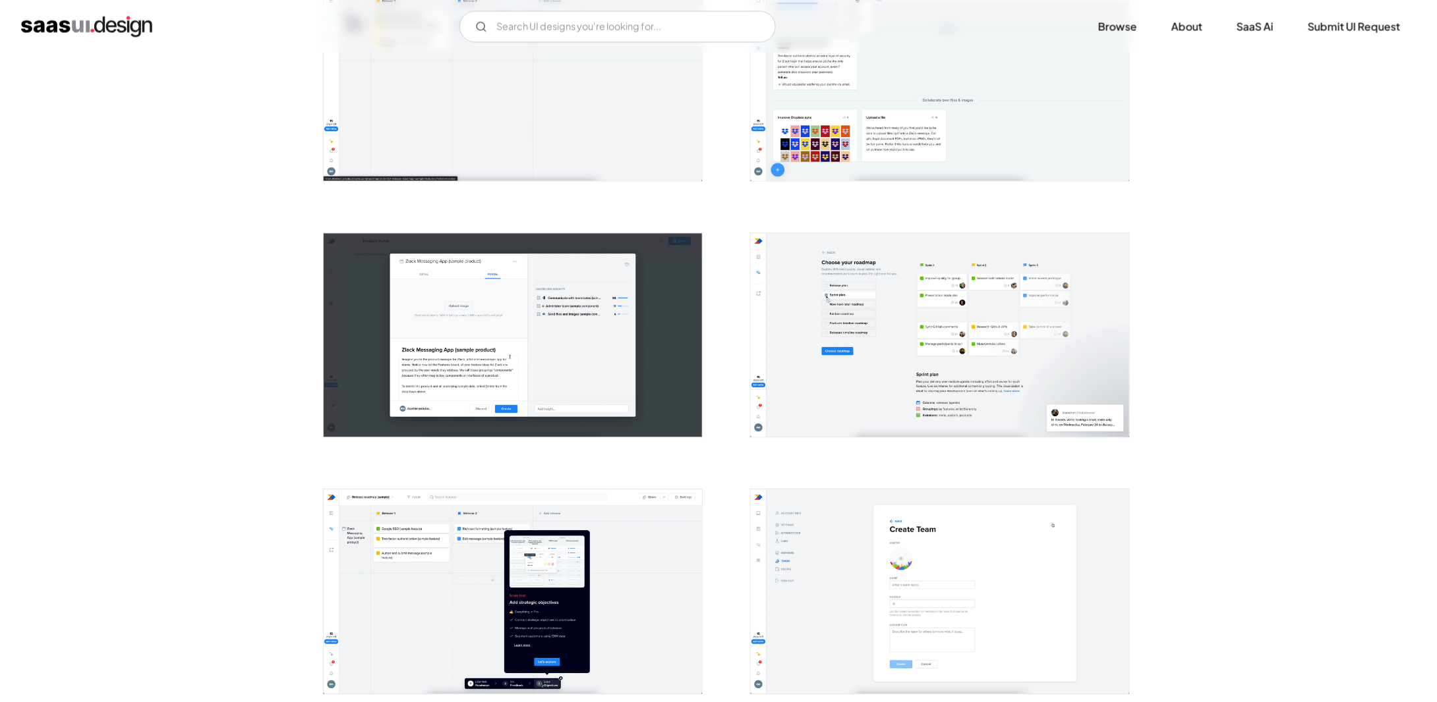
scroll to position [1450, 0]
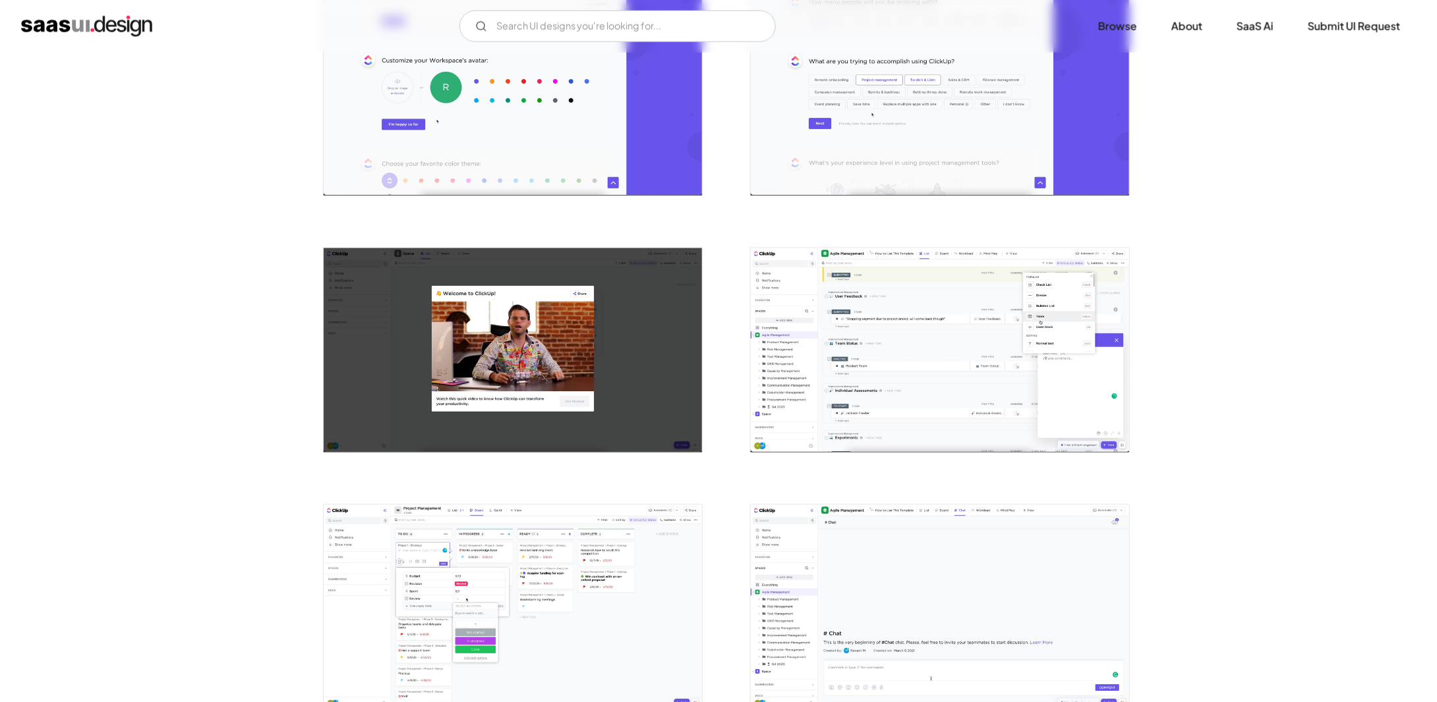
scroll to position [923, 0]
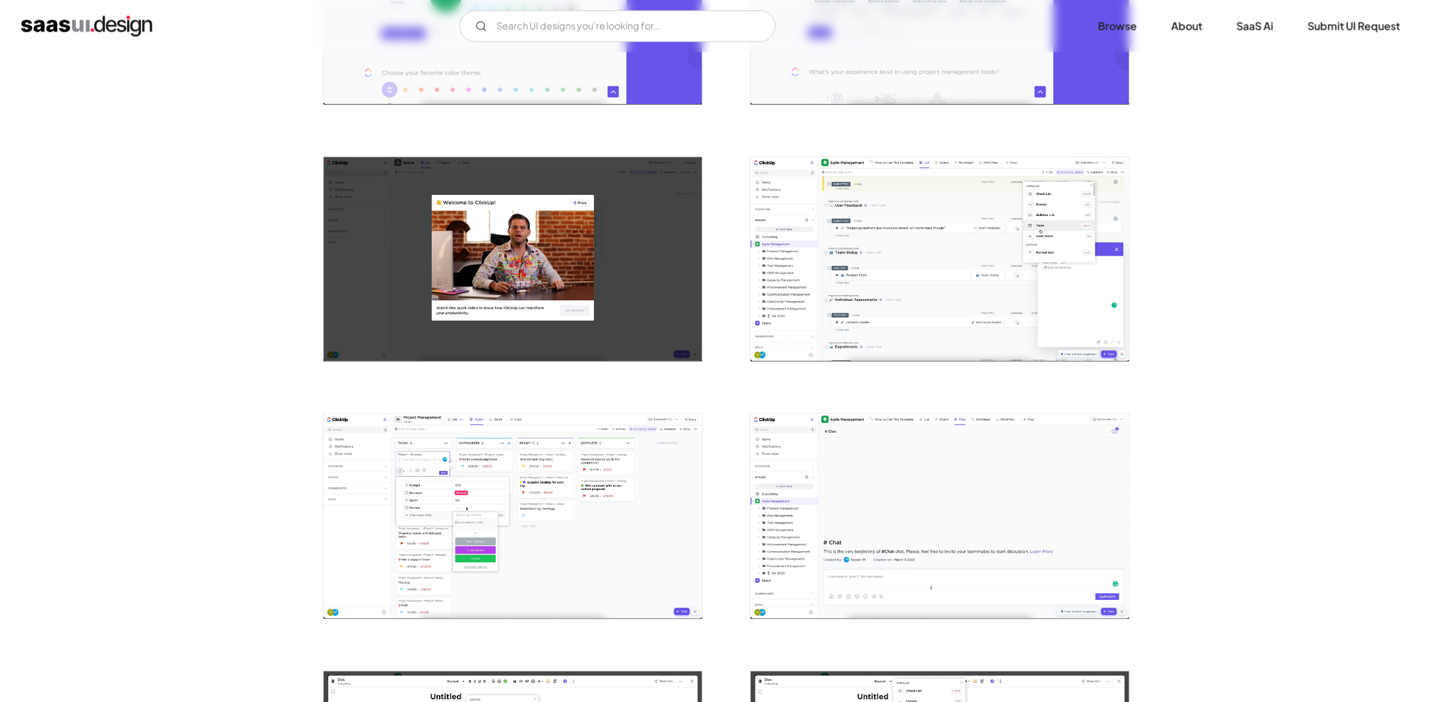
click at [885, 282] on img "open lightbox" at bounding box center [940, 259] width 378 height 204
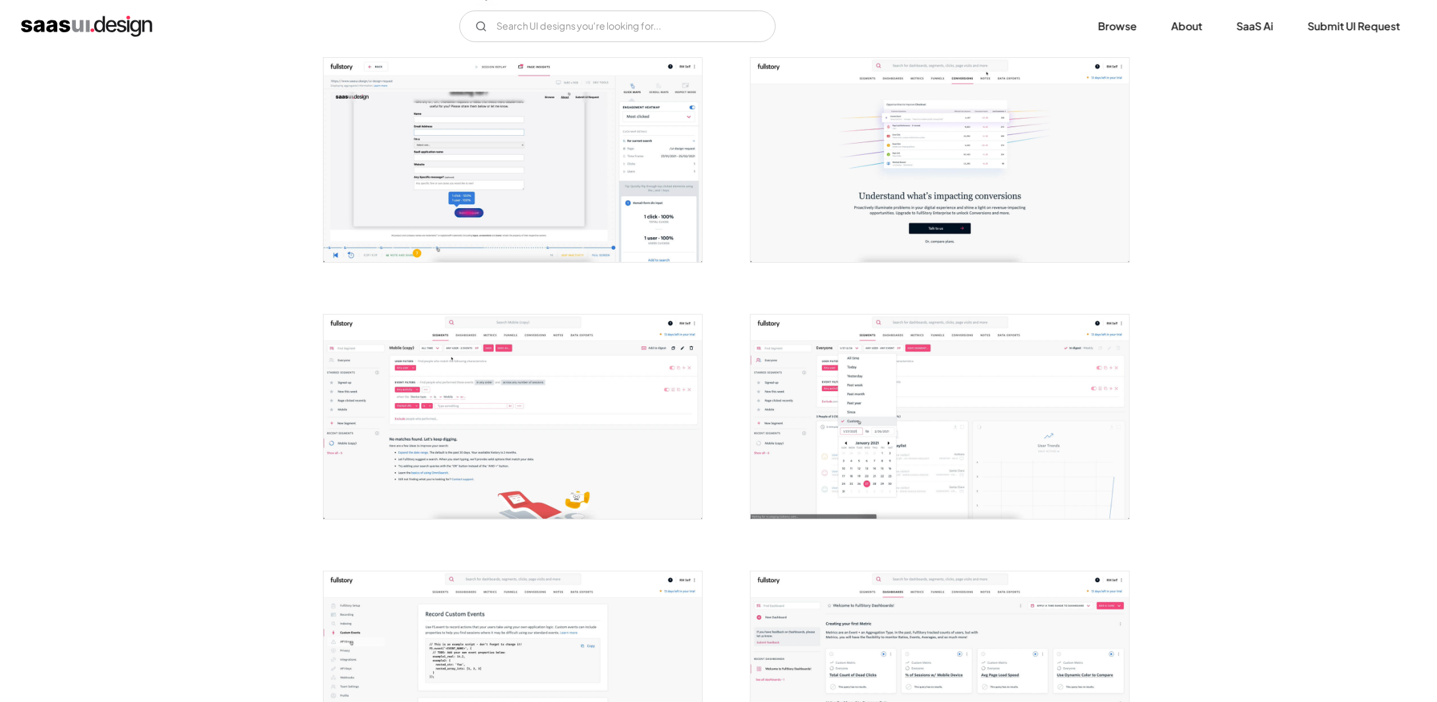
scroll to position [329, 0]
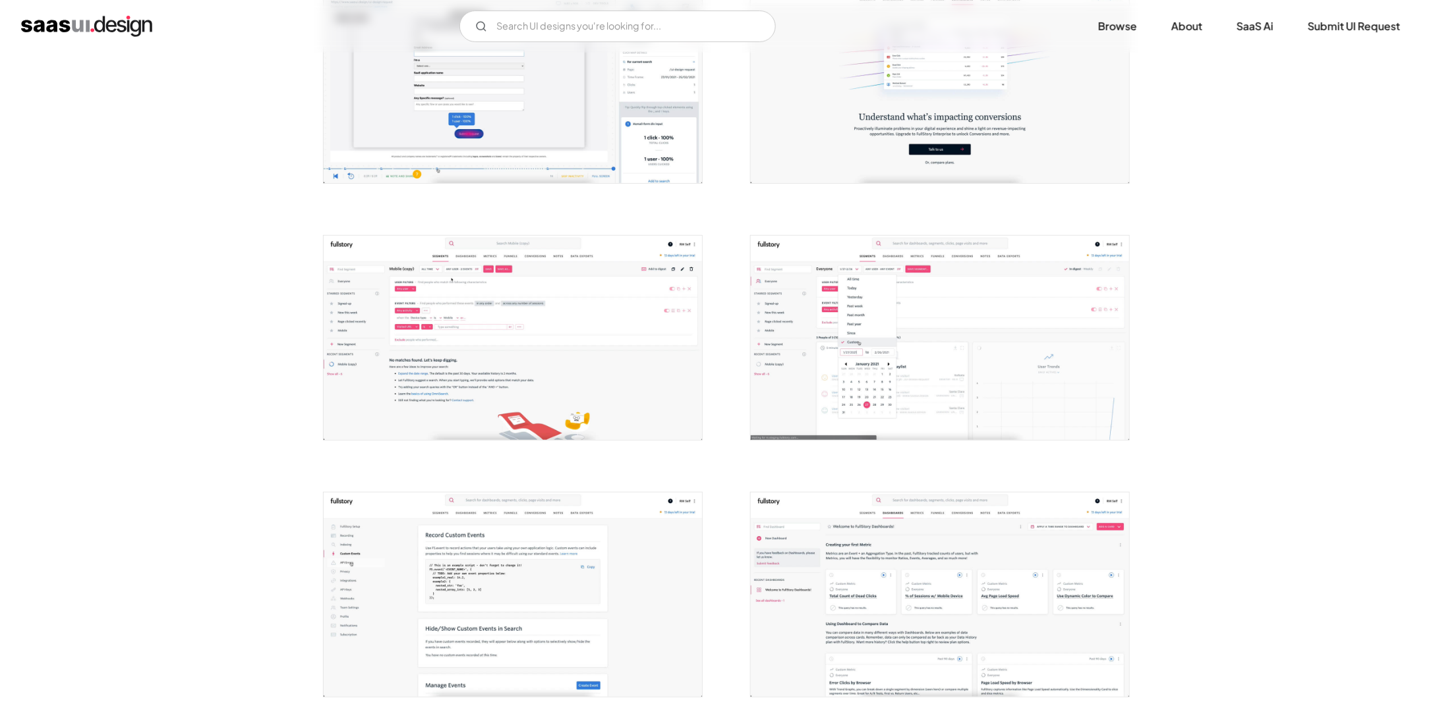
click at [560, 291] on img "open lightbox" at bounding box center [513, 338] width 378 height 204
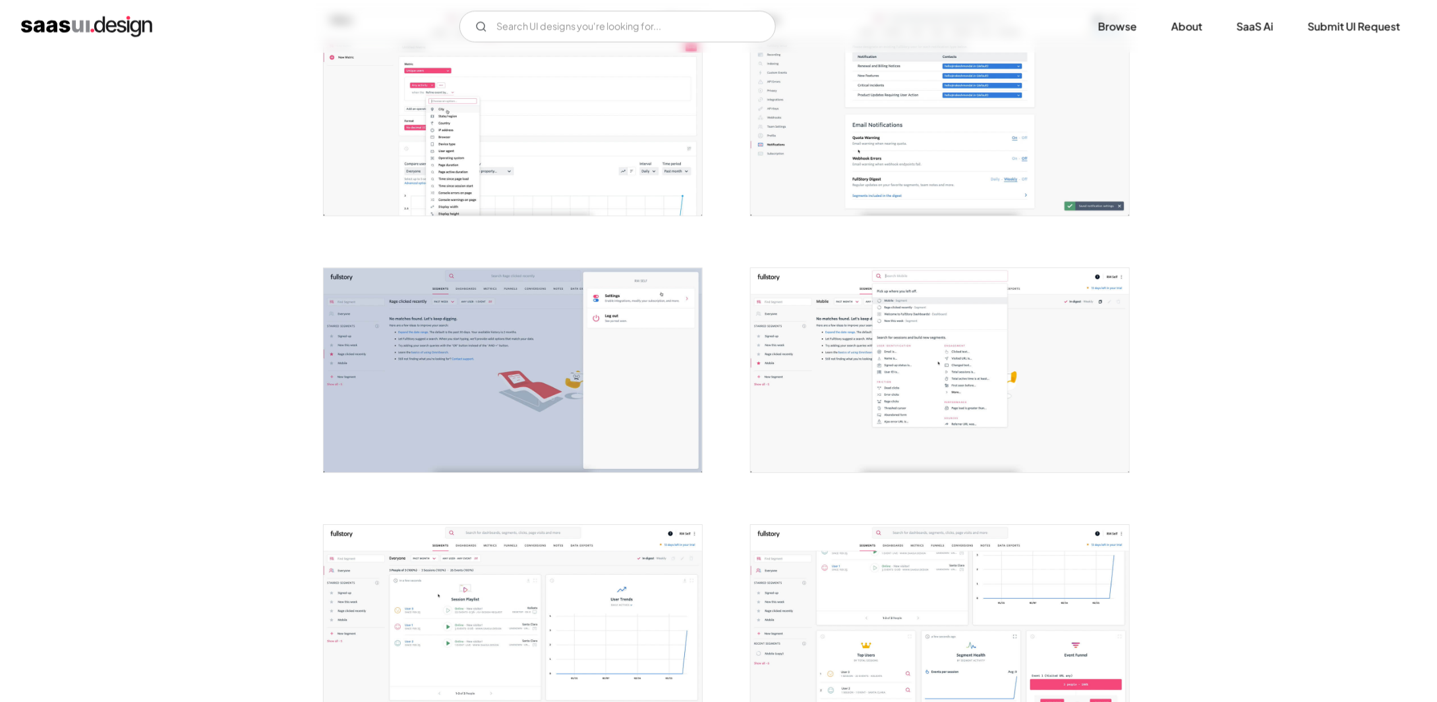
scroll to position [1911, 0]
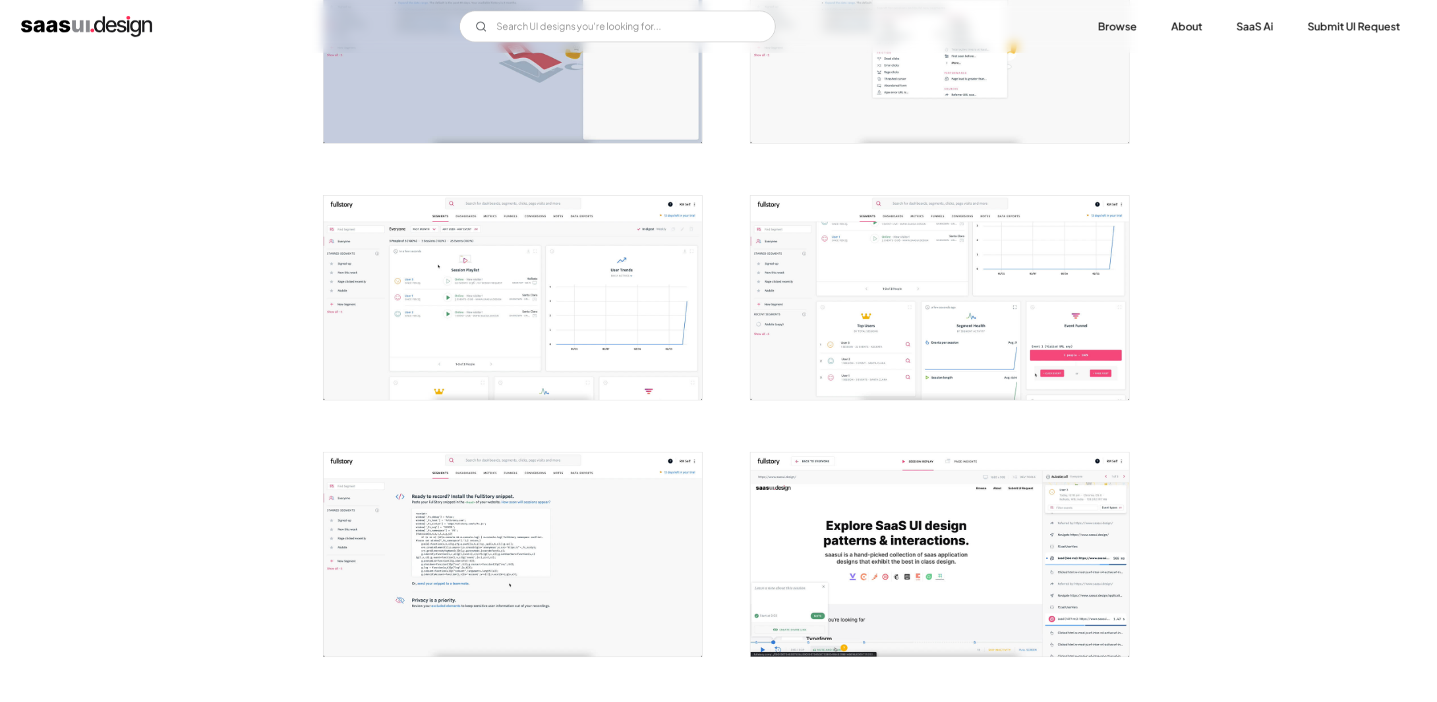
click at [891, 279] on img "open lightbox" at bounding box center [940, 298] width 378 height 204
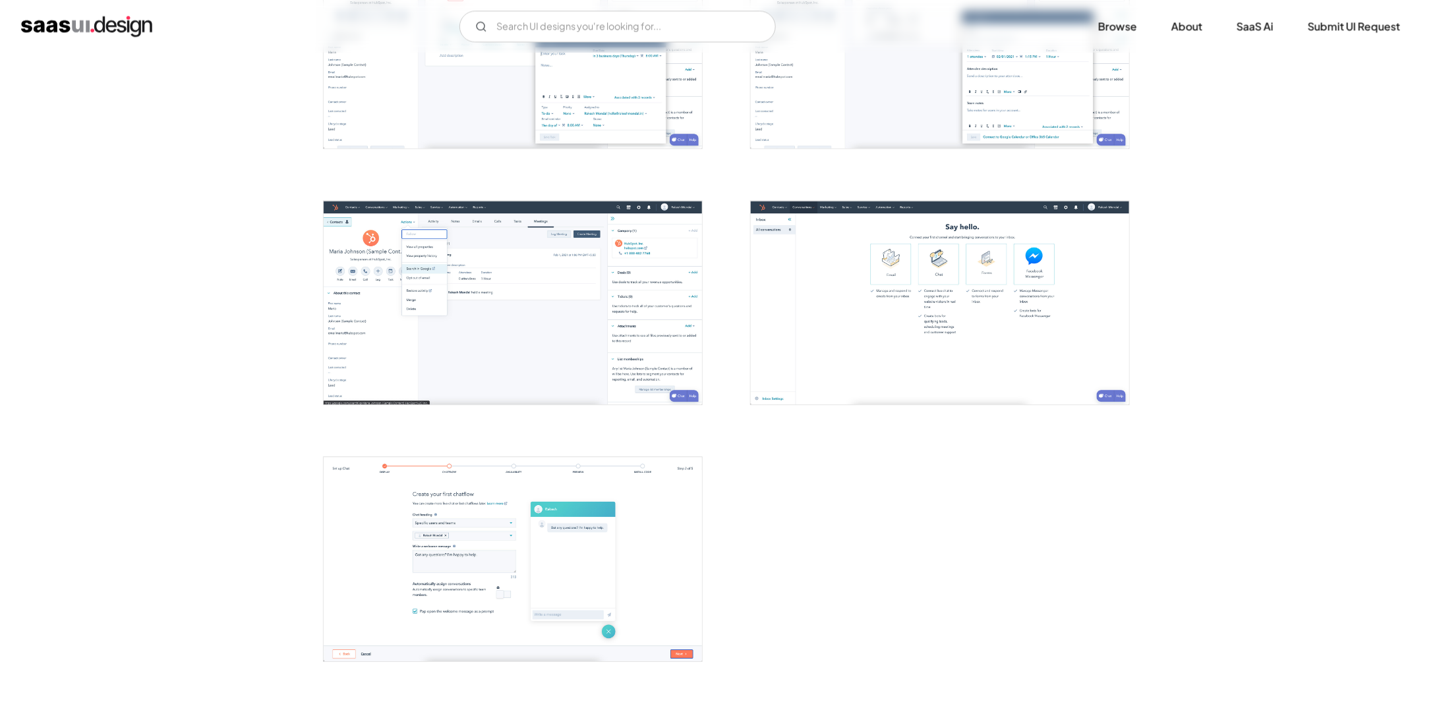
scroll to position [1977, 0]
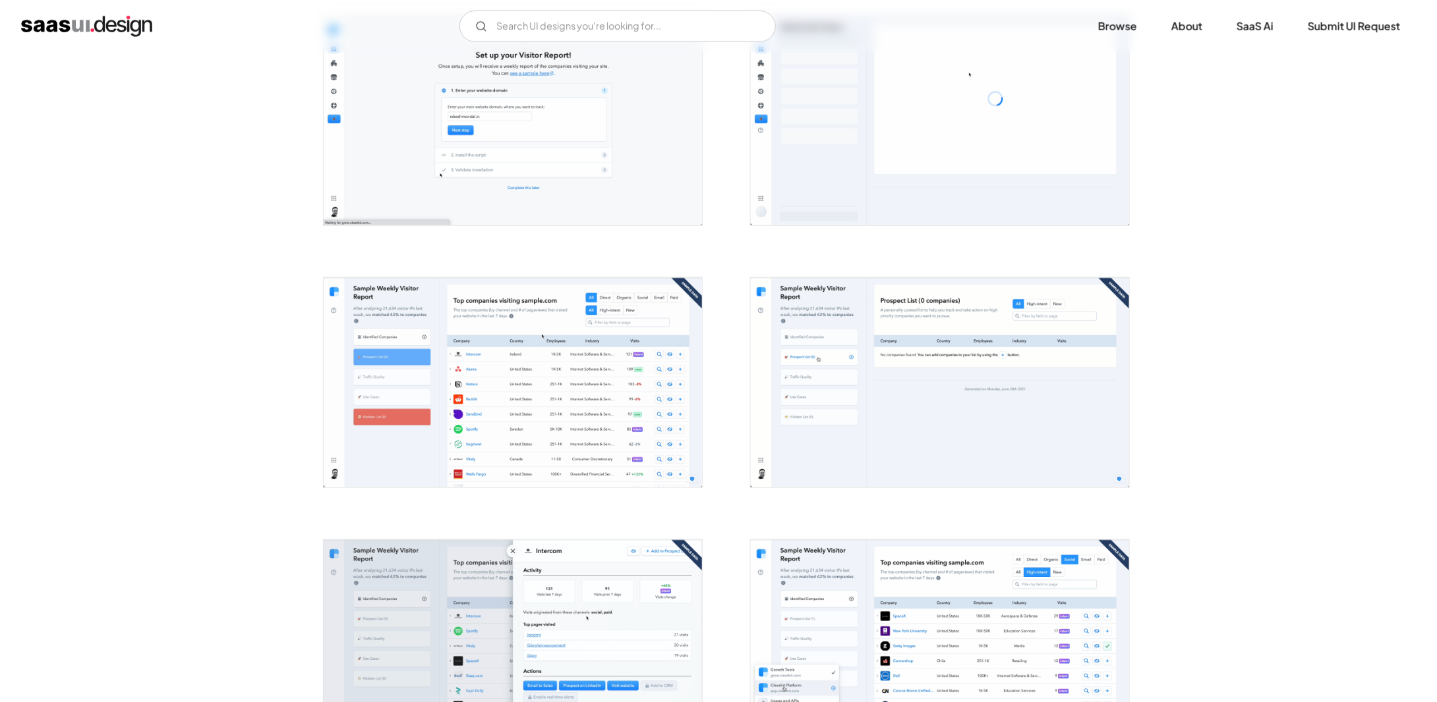
scroll to position [593, 0]
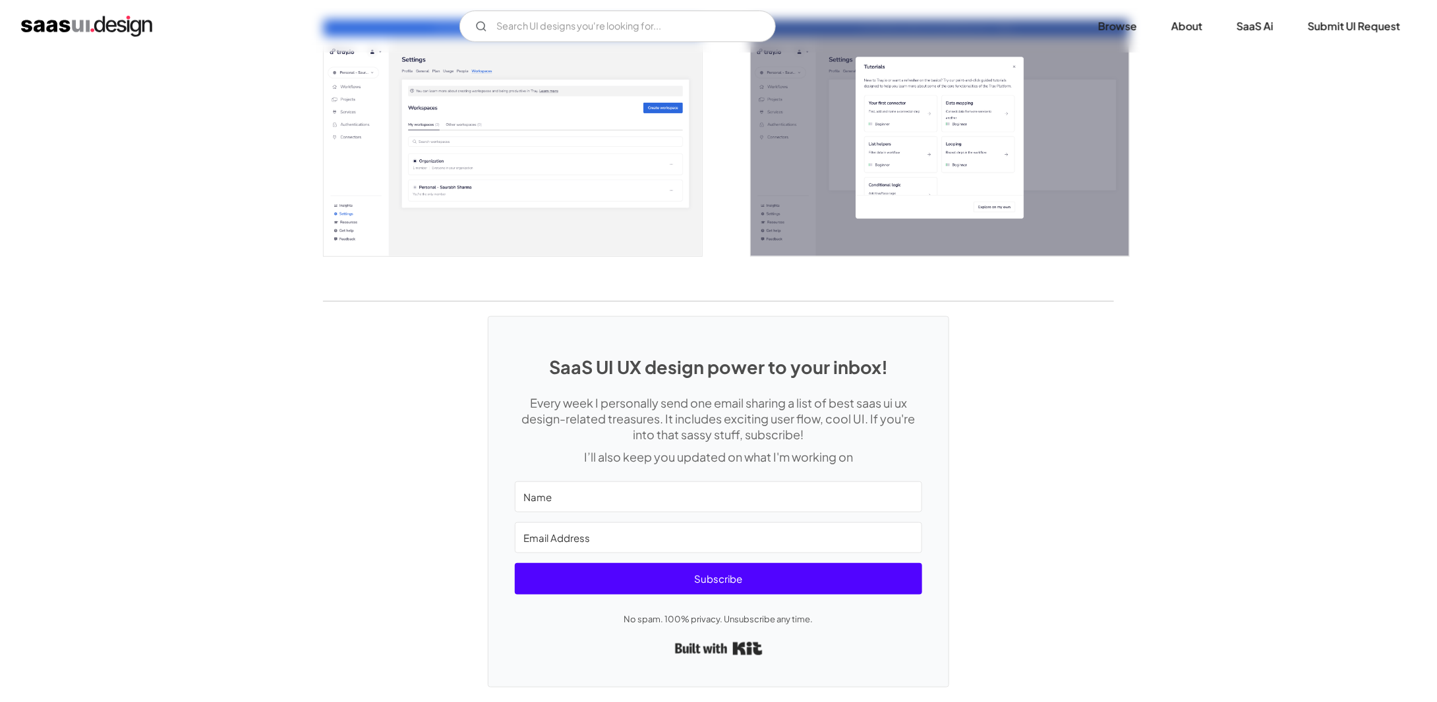
scroll to position [2919, 0]
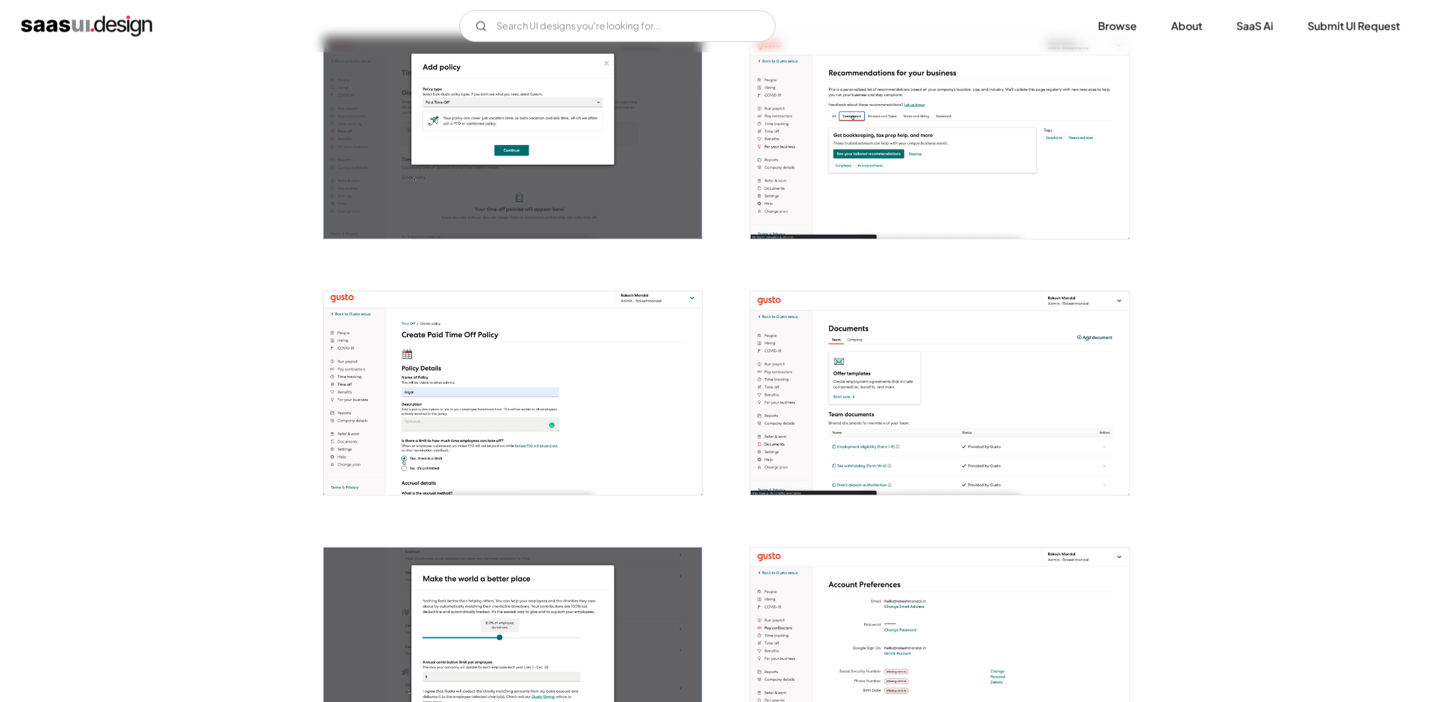
scroll to position [1120, 0]
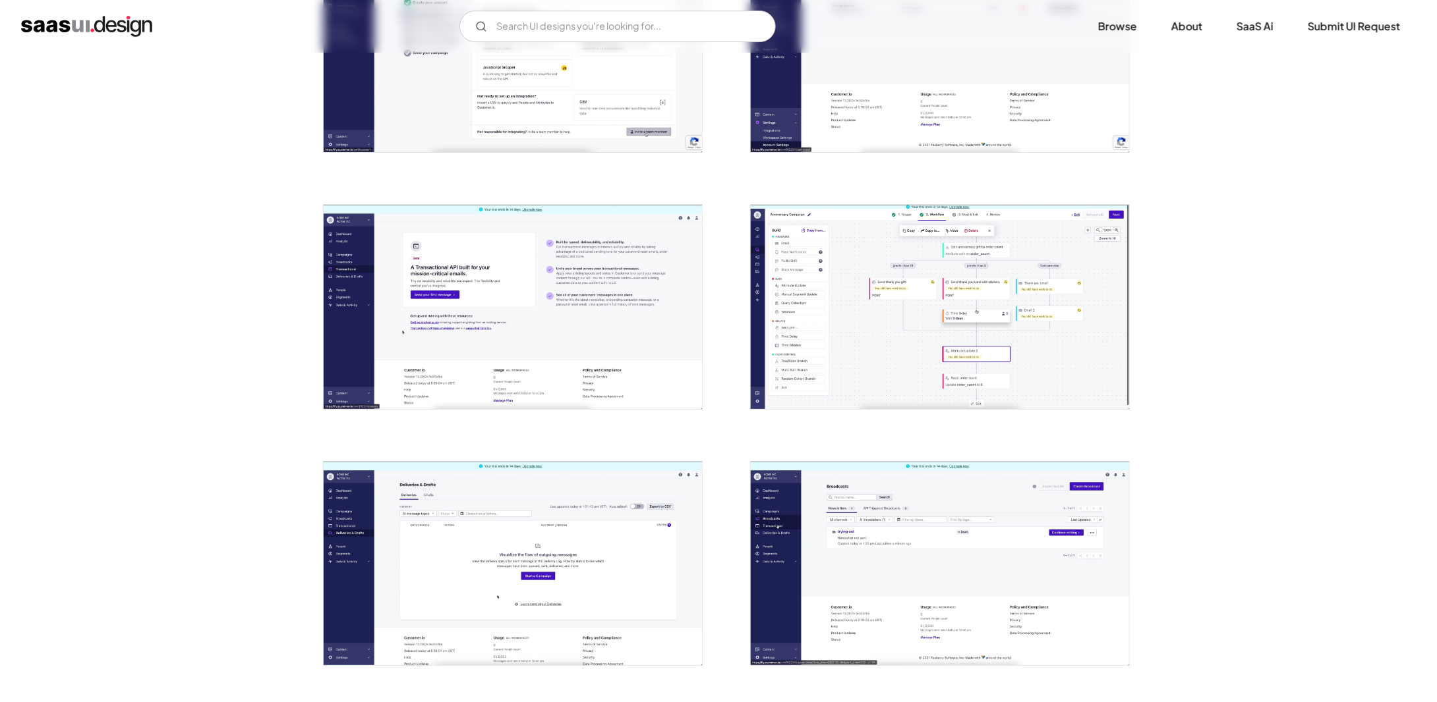
scroll to position [2438, 0]
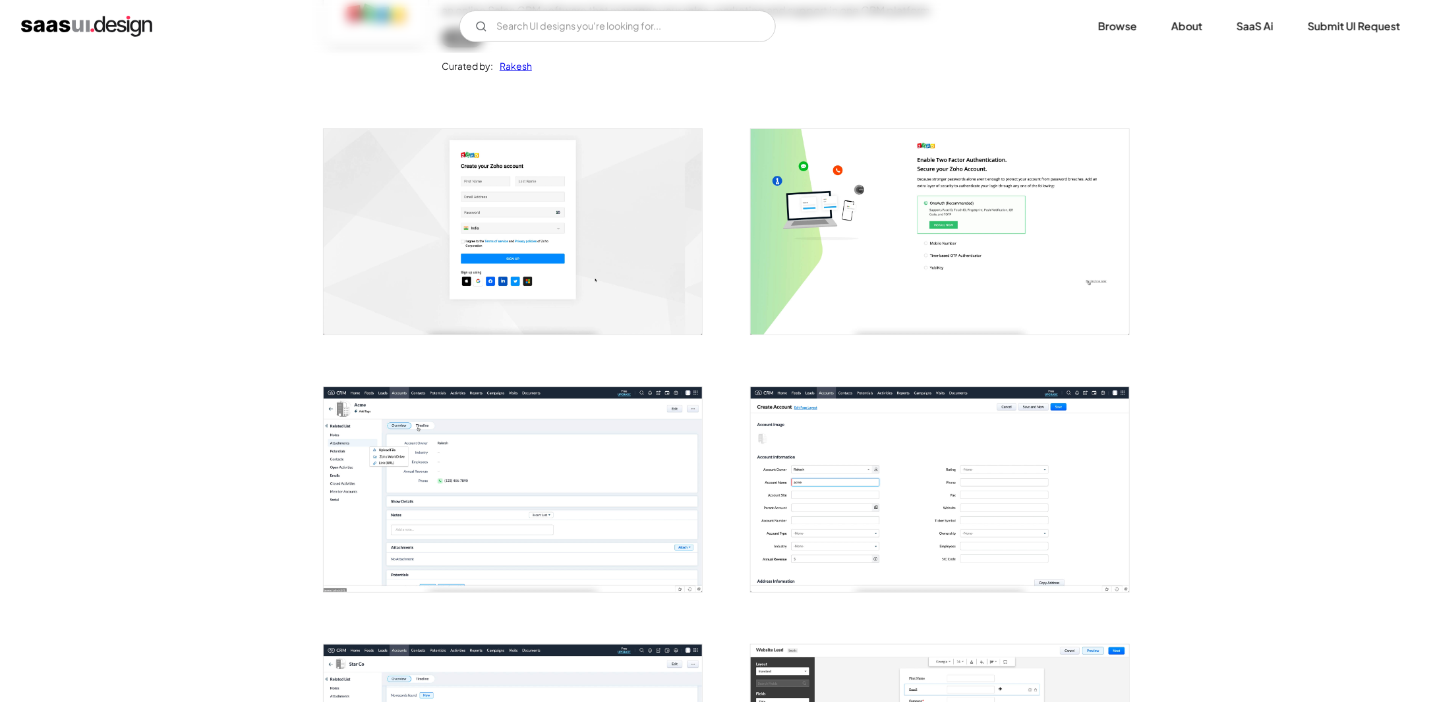
scroll to position [198, 0]
